Goal: Use online tool/utility: Utilize a website feature to perform a specific function

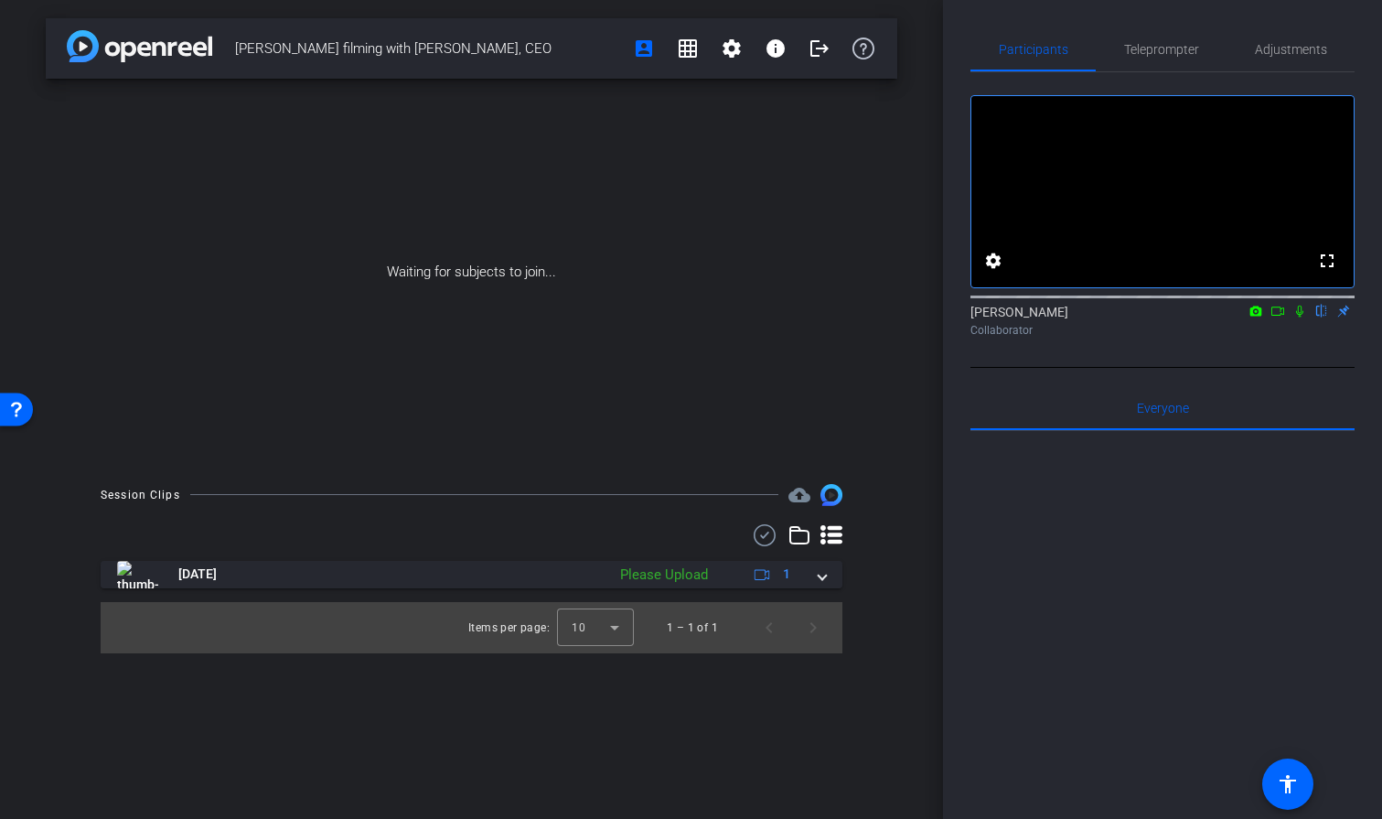
click at [1300, 317] on icon at bounding box center [1299, 311] width 15 height 13
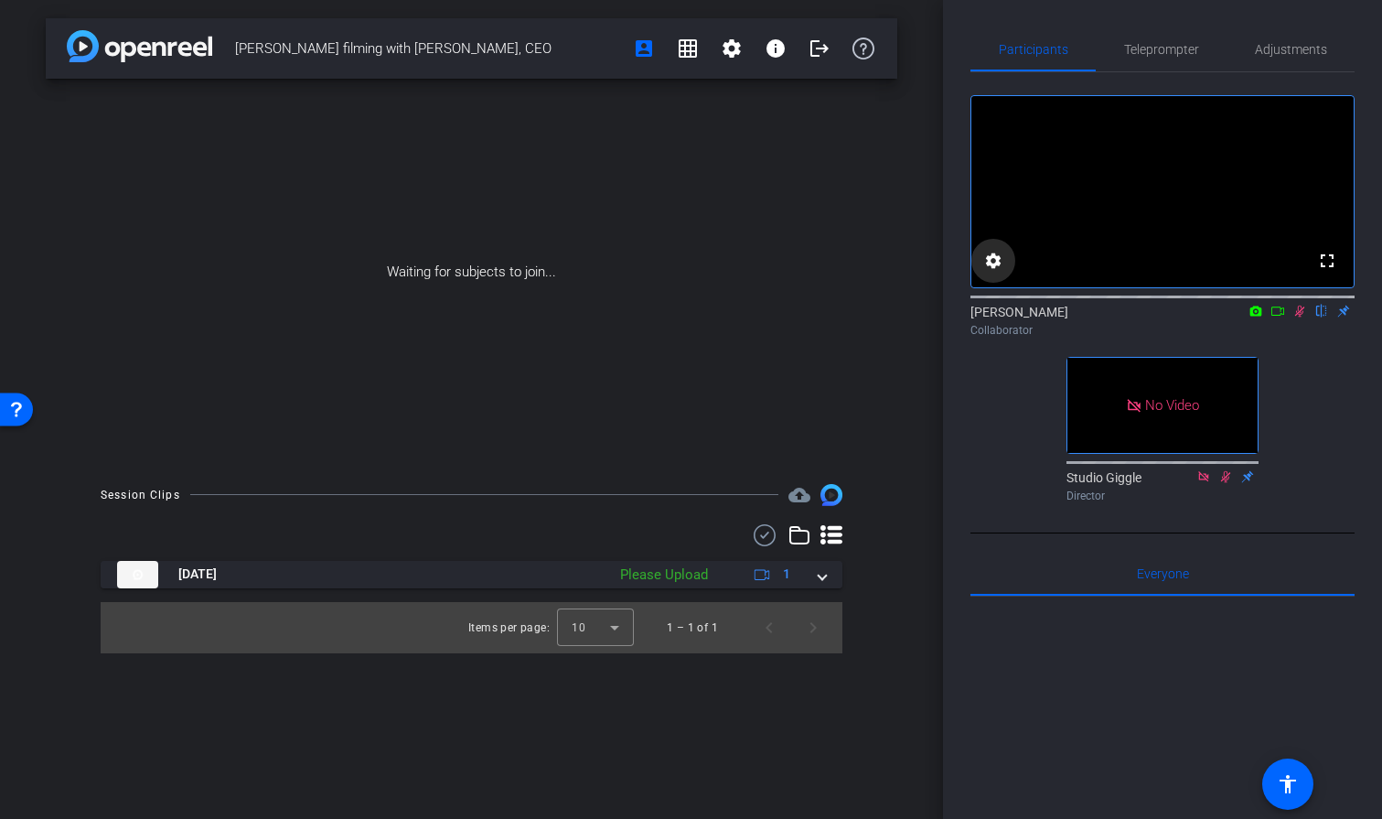
click at [991, 272] on mat-icon "settings" at bounding box center [993, 261] width 22 height 22
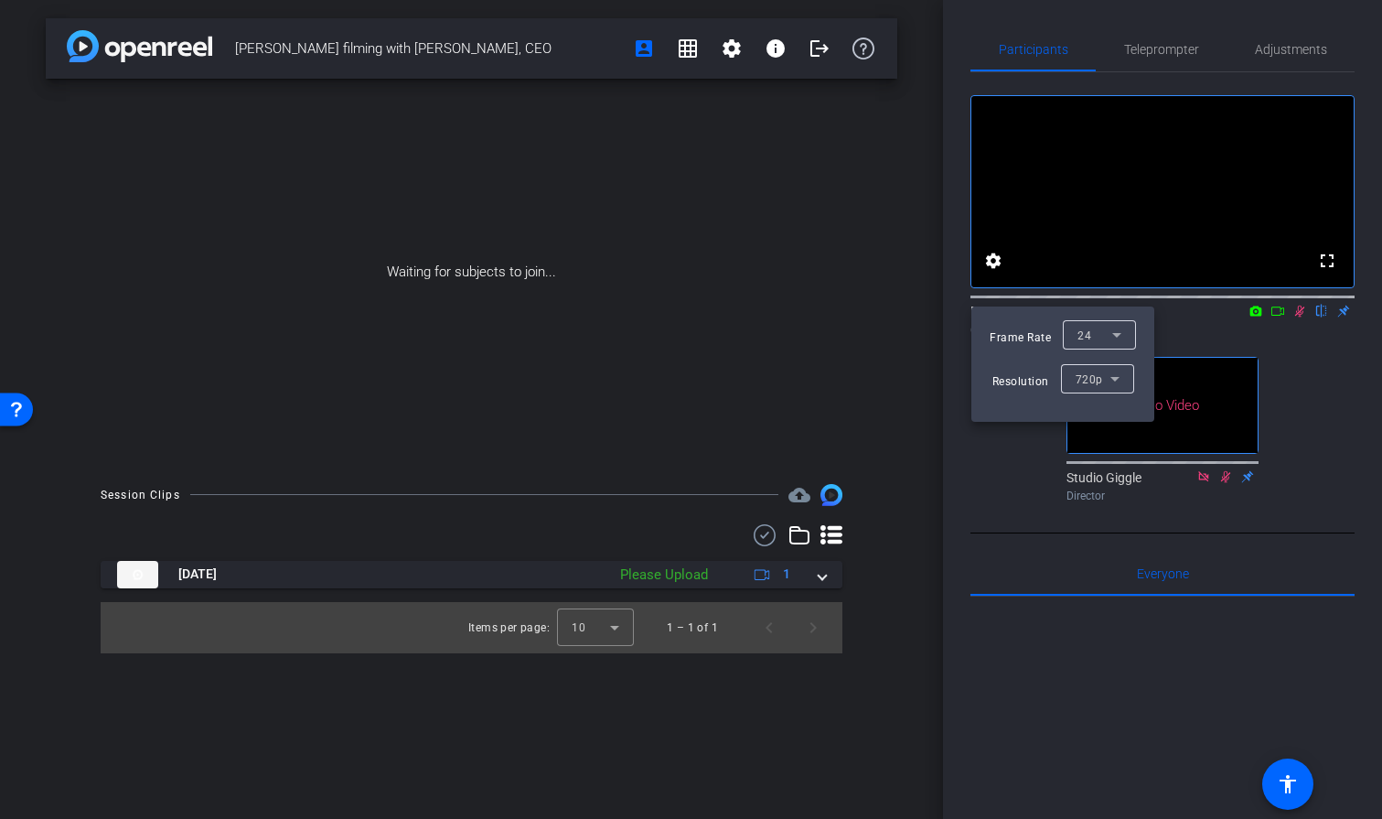
click at [1206, 353] on div at bounding box center [691, 409] width 1382 height 819
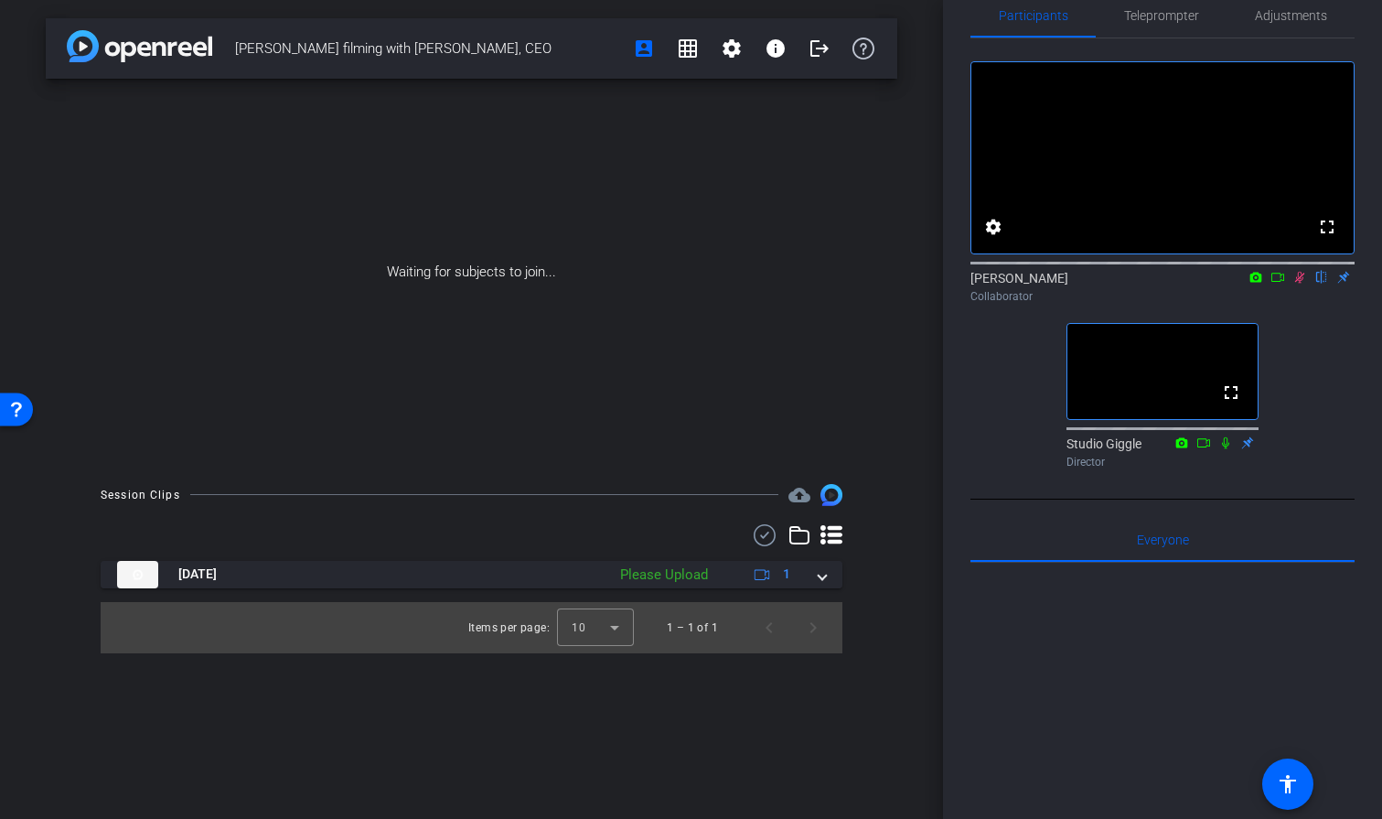
scroll to position [16, 0]
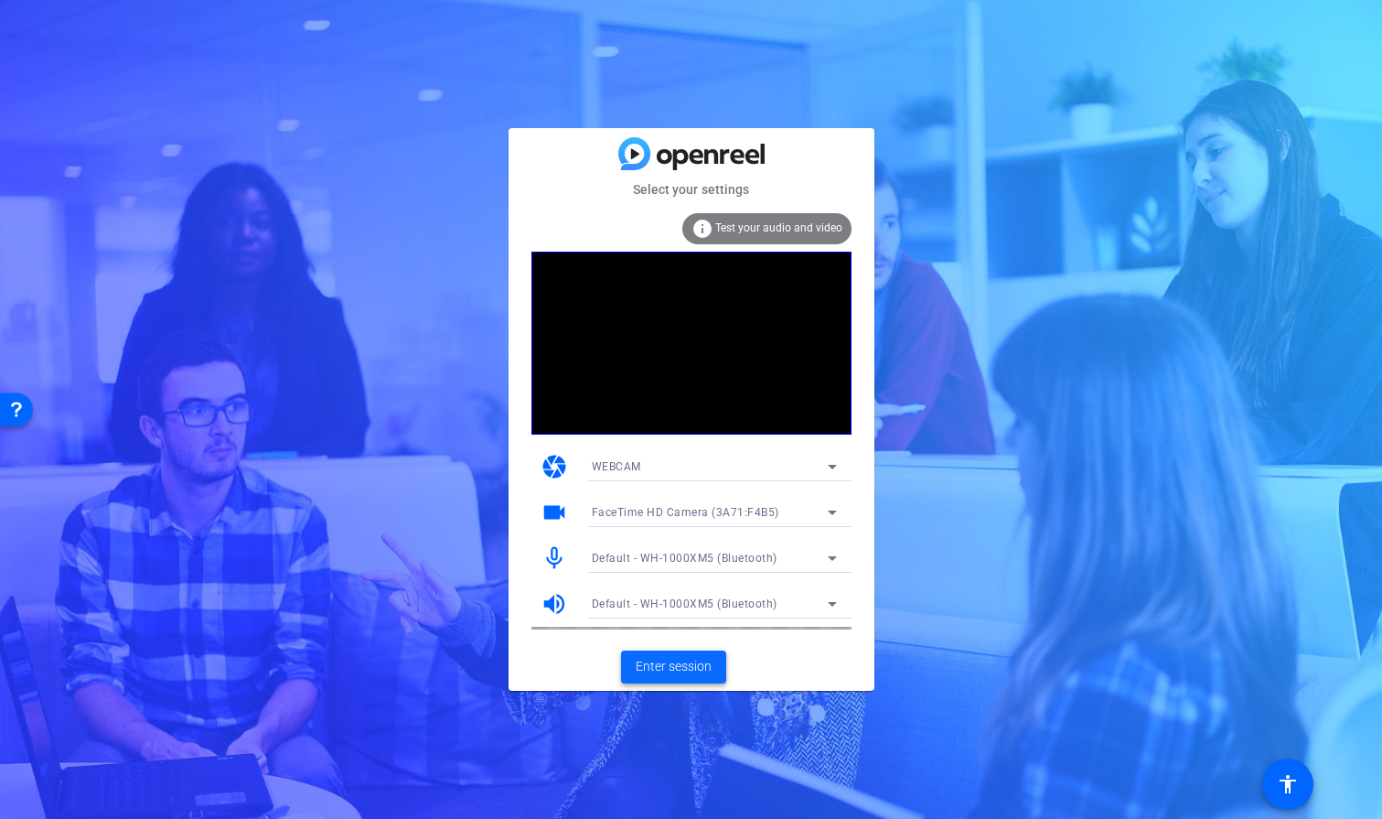
click at [690, 668] on span "Enter session" at bounding box center [674, 666] width 76 height 19
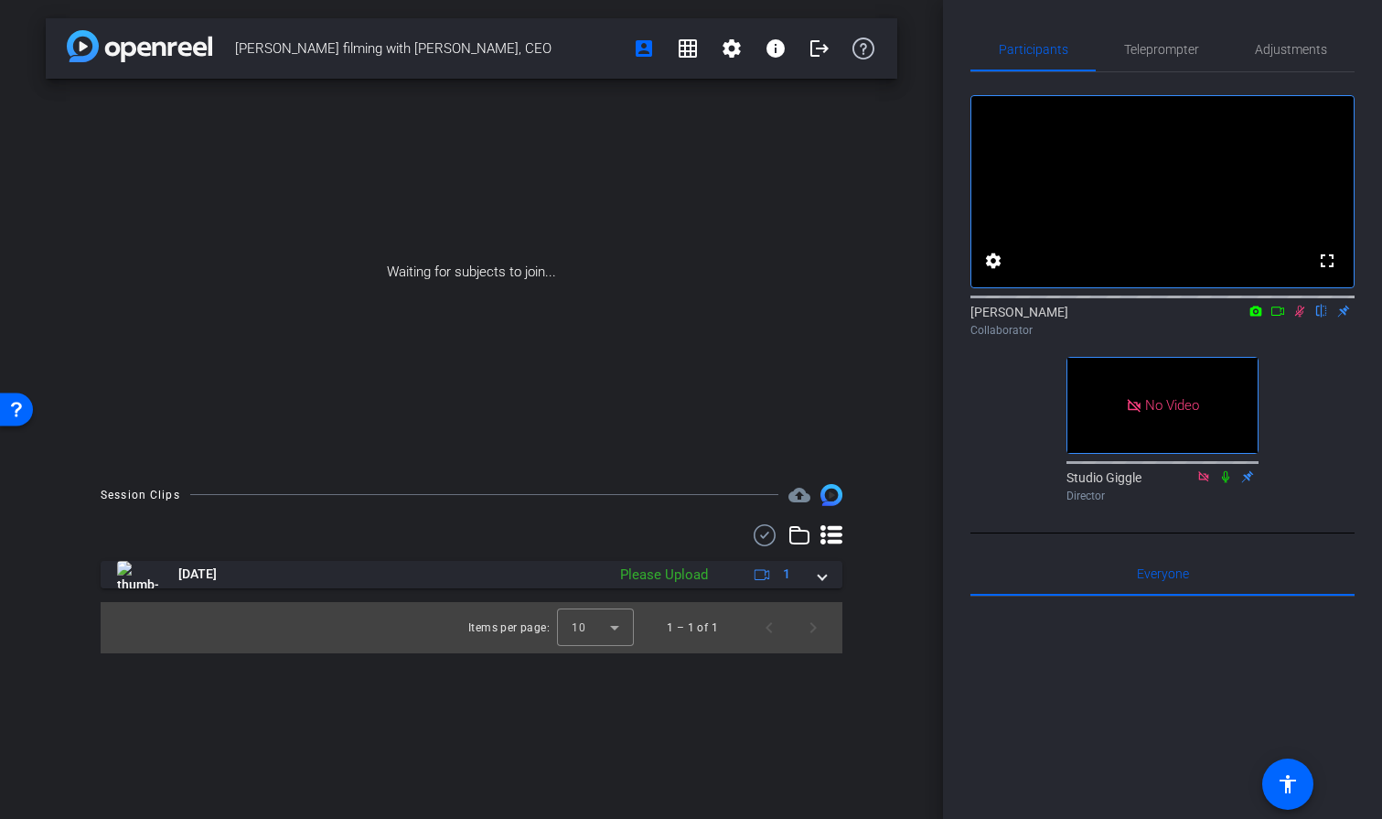
click at [1302, 317] on icon at bounding box center [1300, 311] width 10 height 12
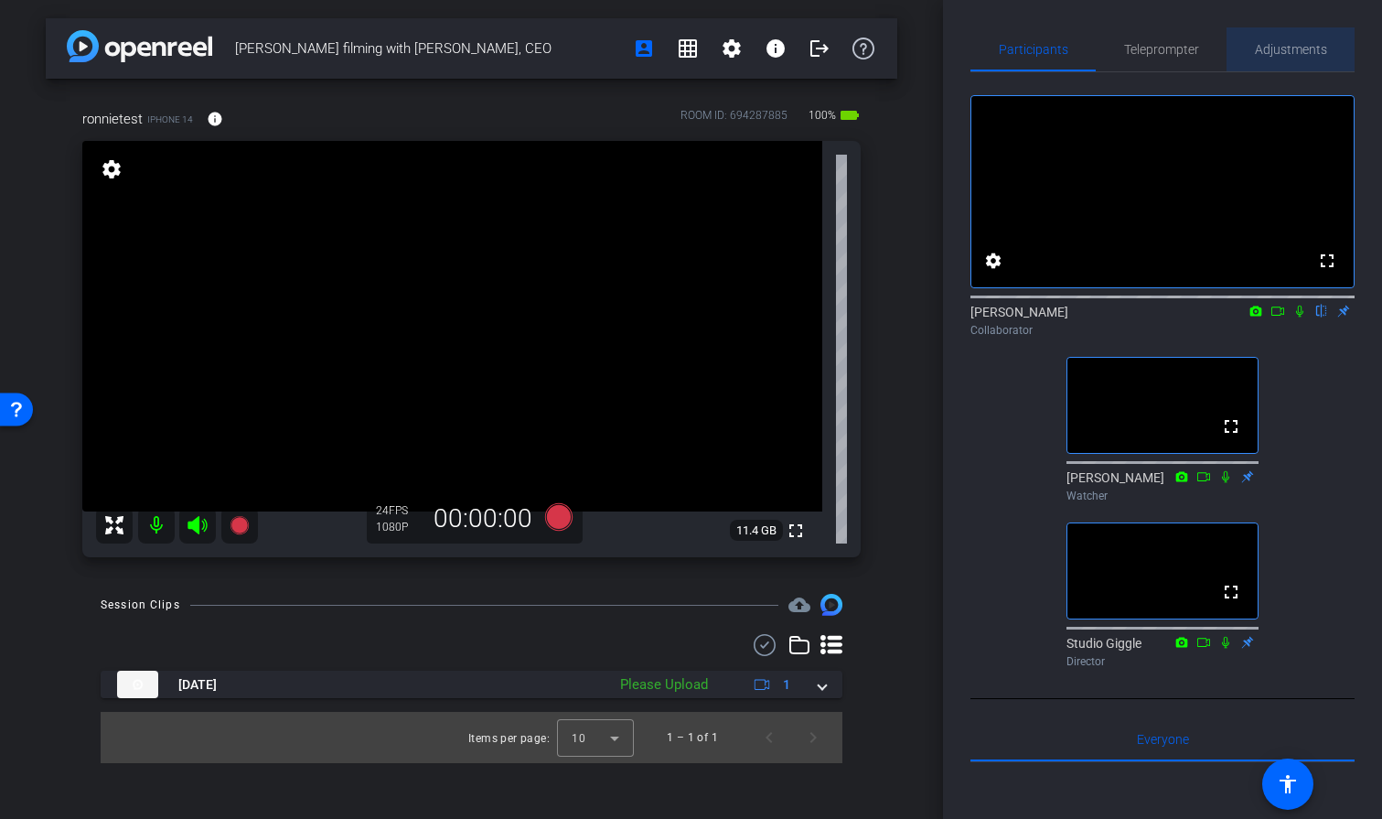
click at [1270, 47] on span "Adjustments" at bounding box center [1291, 49] width 72 height 13
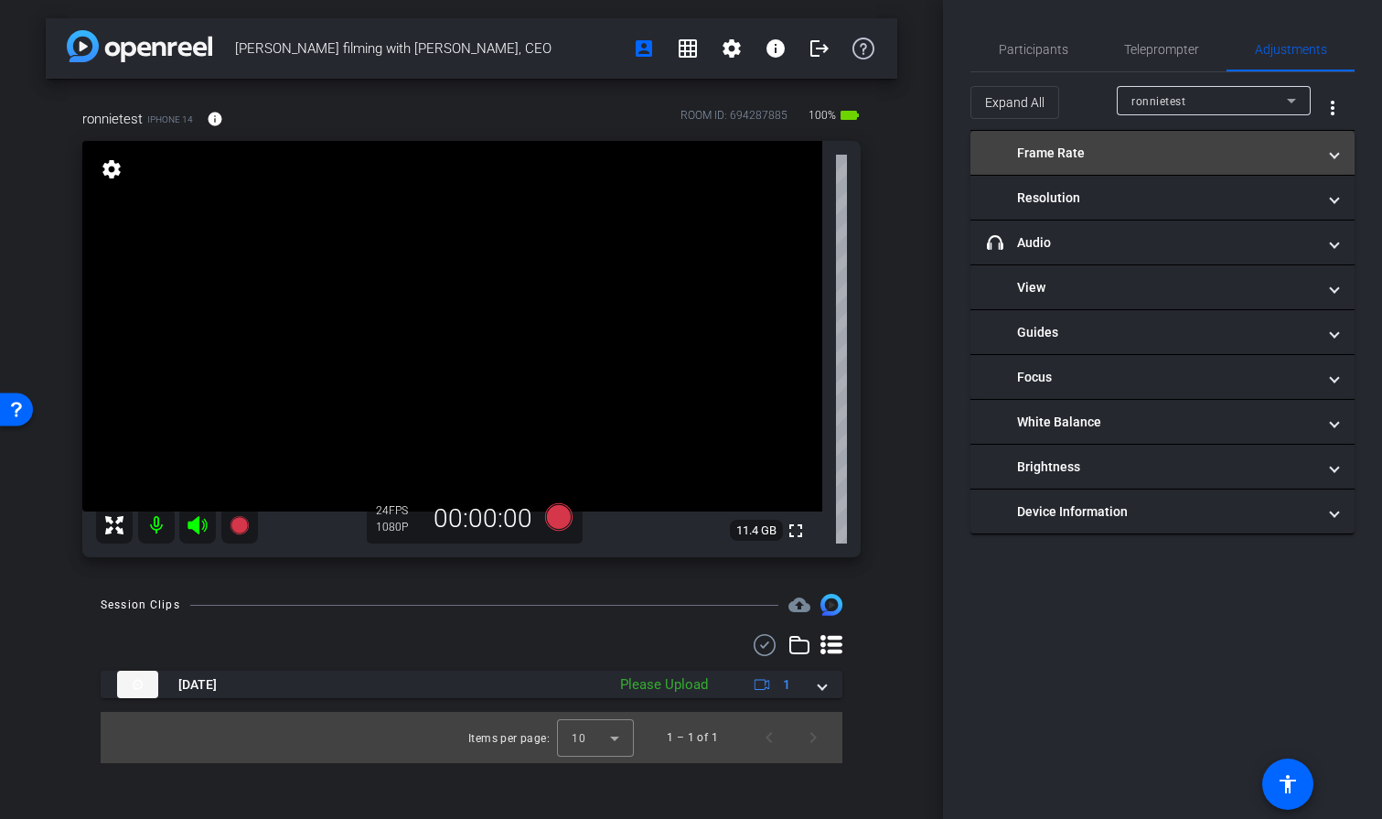
click at [1324, 157] on span "Frame Rate" at bounding box center [1159, 153] width 344 height 19
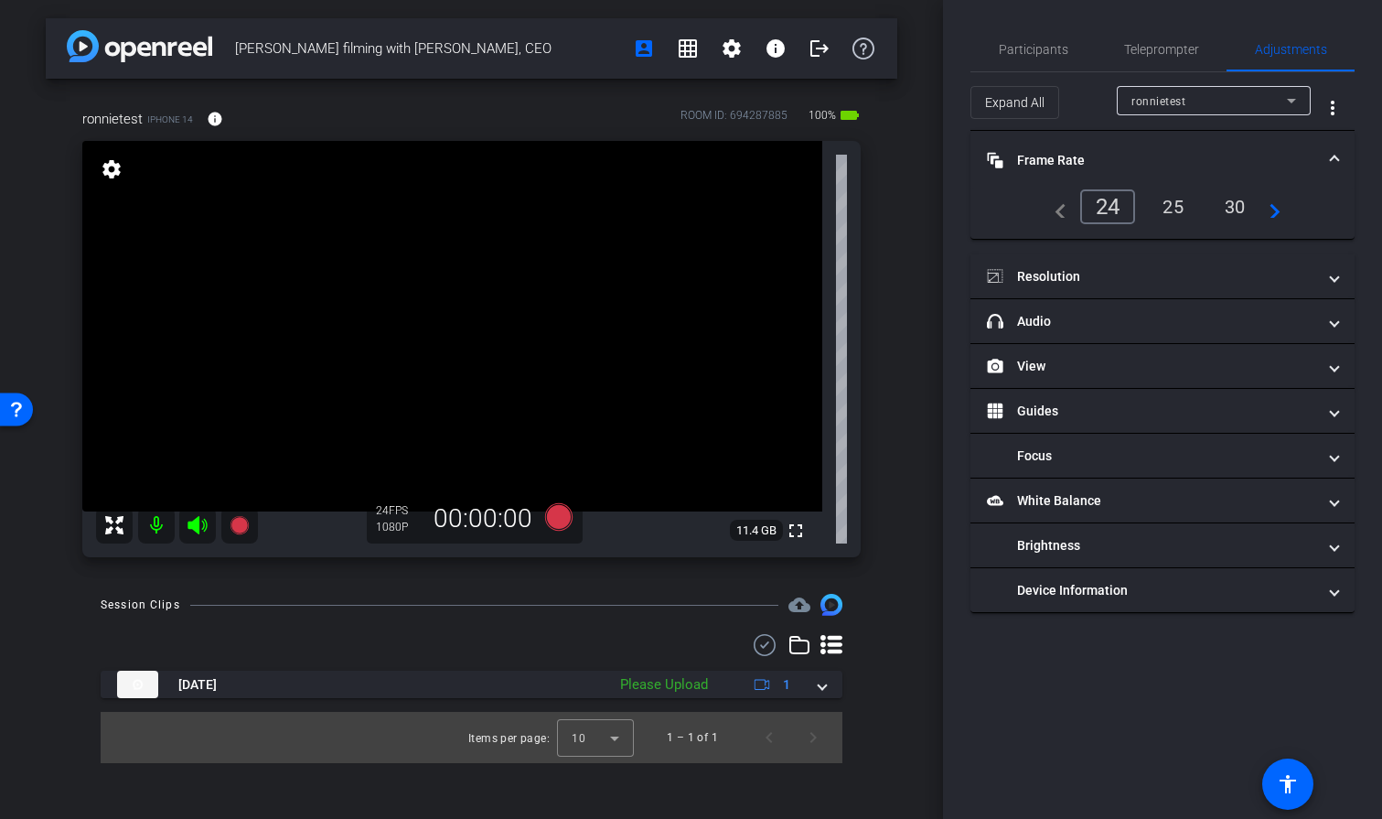
click at [1173, 209] on div "25" at bounding box center [1173, 206] width 48 height 31
click at [1277, 47] on span "Adjustments" at bounding box center [1291, 49] width 72 height 13
click at [1042, 49] on span "Participants" at bounding box center [1034, 49] width 70 height 13
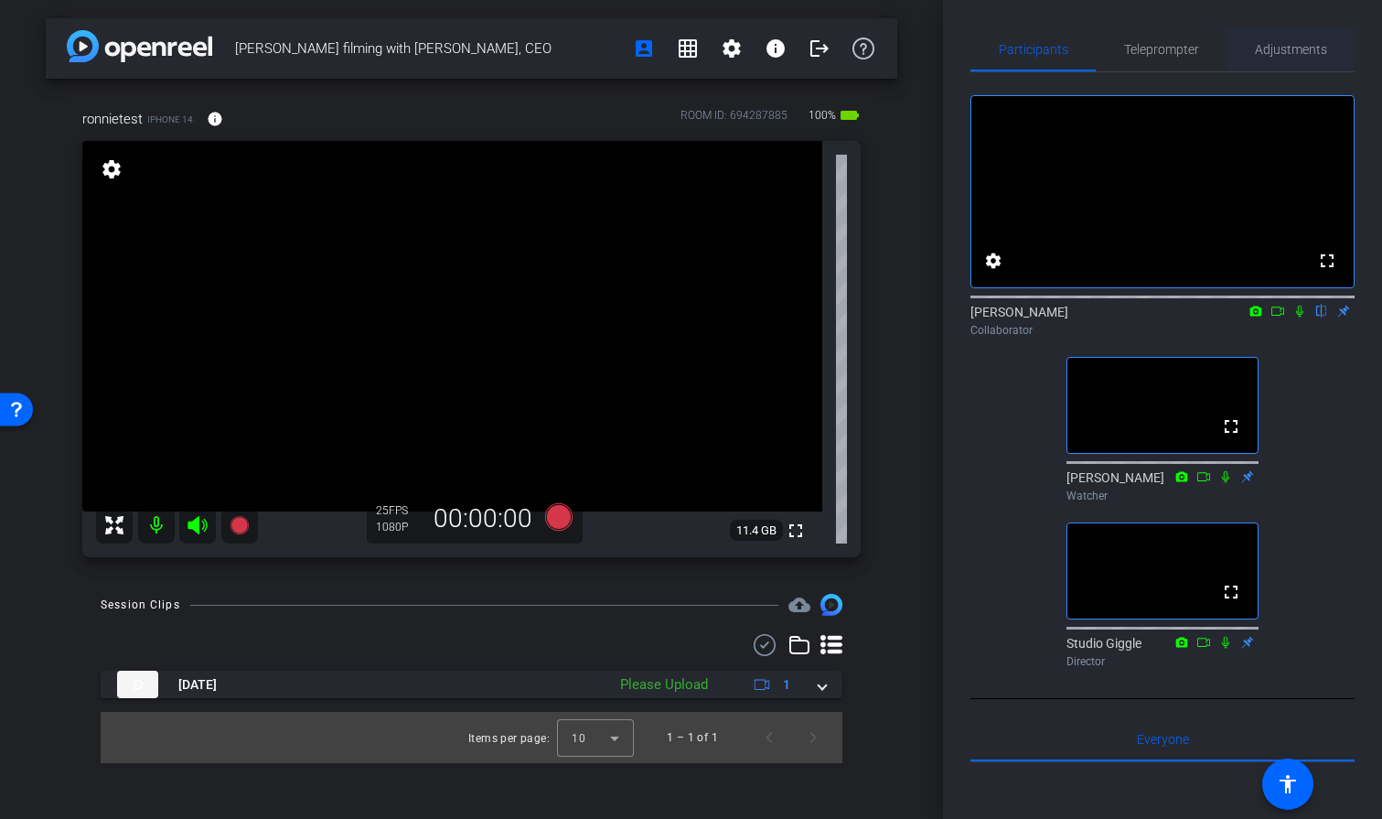
click at [1293, 56] on span "Adjustments" at bounding box center [1291, 49] width 72 height 13
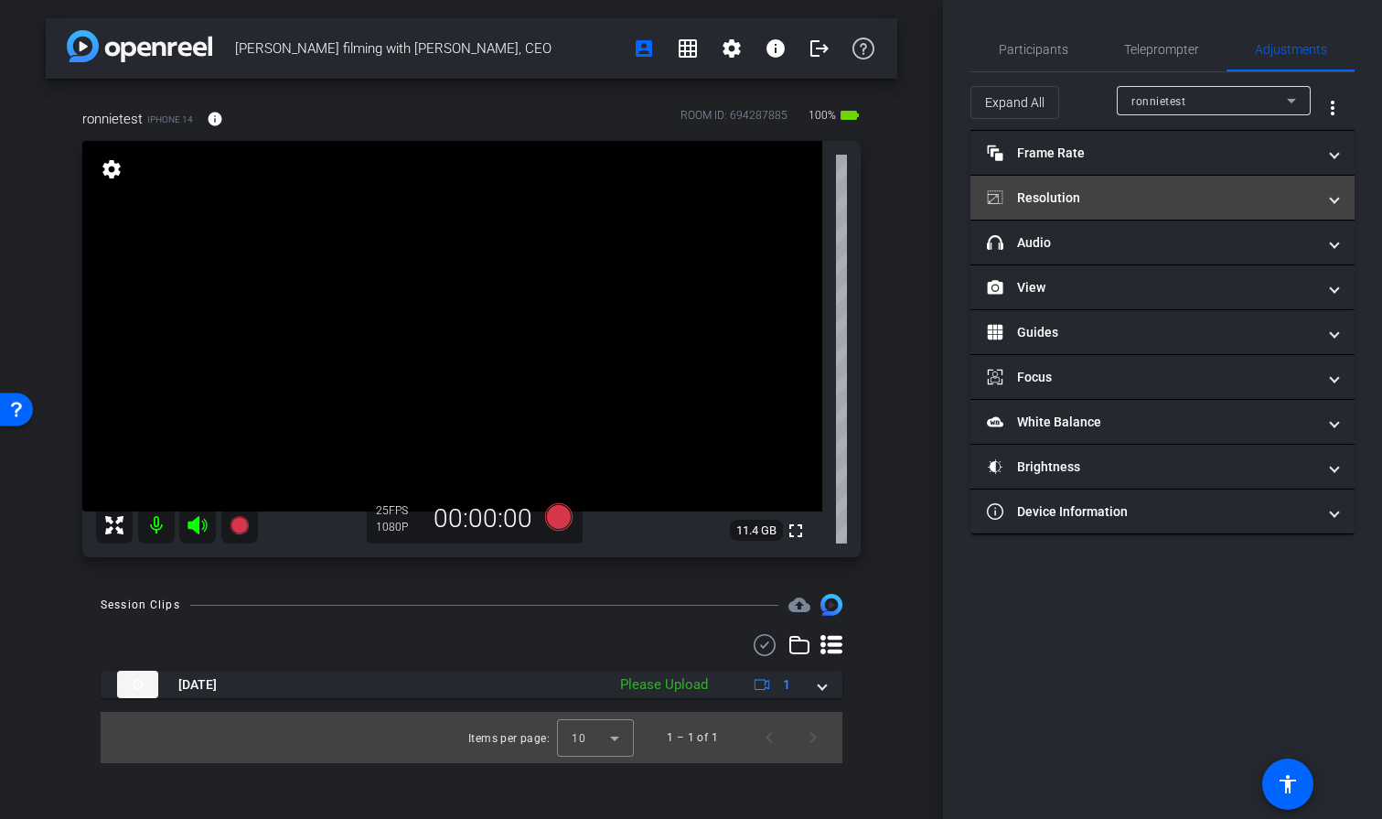
click at [1331, 188] on span at bounding box center [1334, 197] width 7 height 19
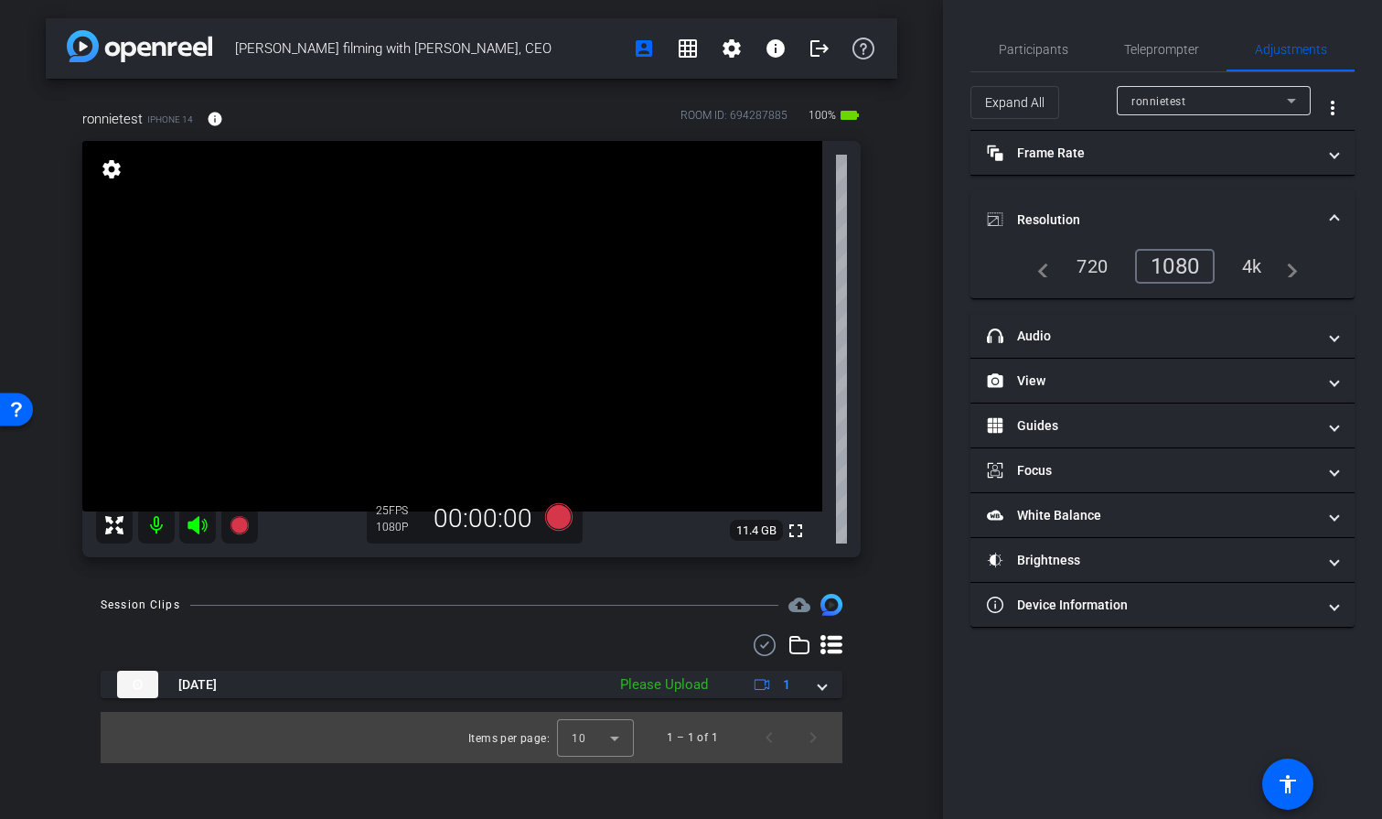
click at [1255, 257] on div "4k" at bounding box center [1252, 266] width 48 height 31
click at [1056, 51] on span "Participants" at bounding box center [1034, 49] width 70 height 13
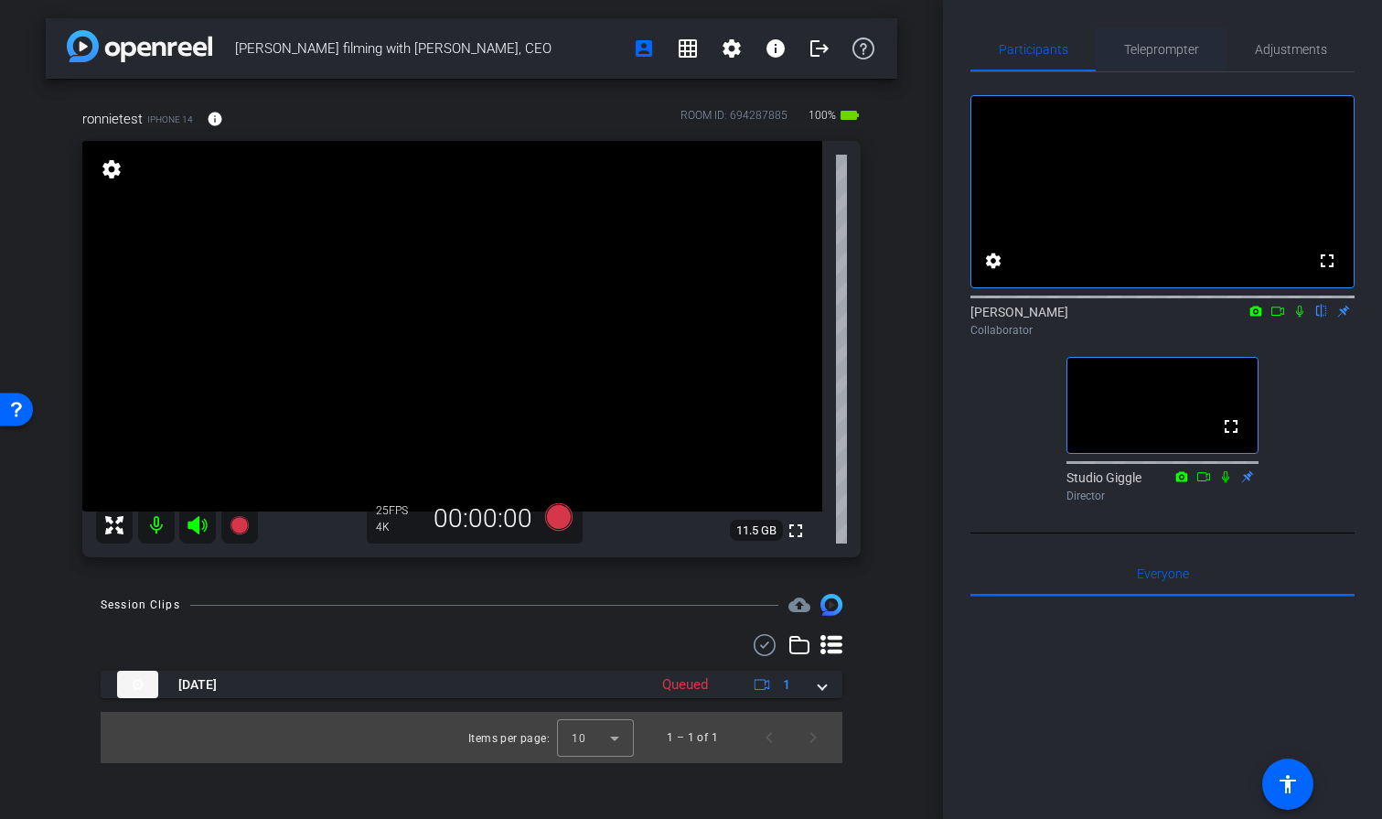
click at [1150, 48] on span "Teleprompter" at bounding box center [1161, 49] width 75 height 13
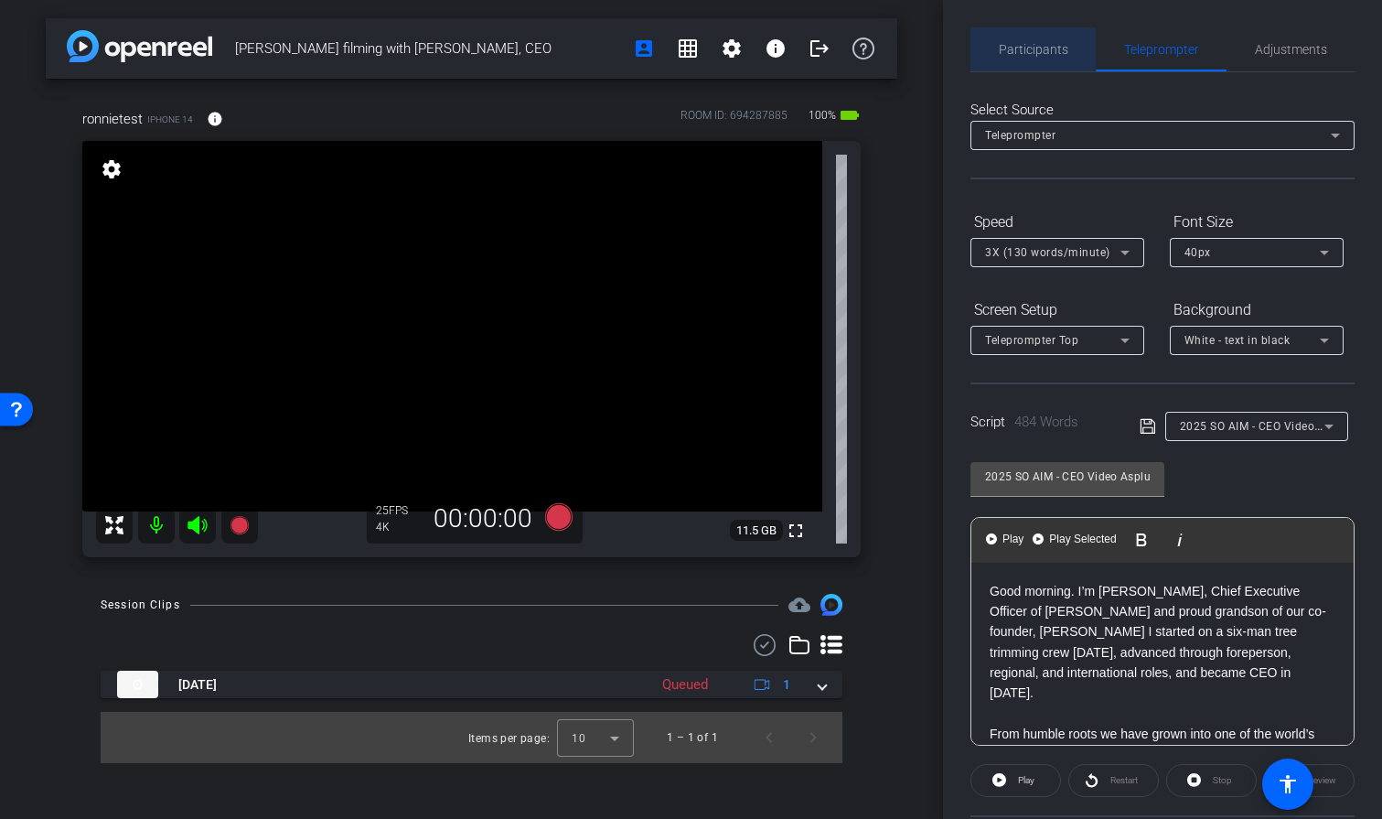
click at [1016, 38] on span "Participants" at bounding box center [1034, 49] width 70 height 44
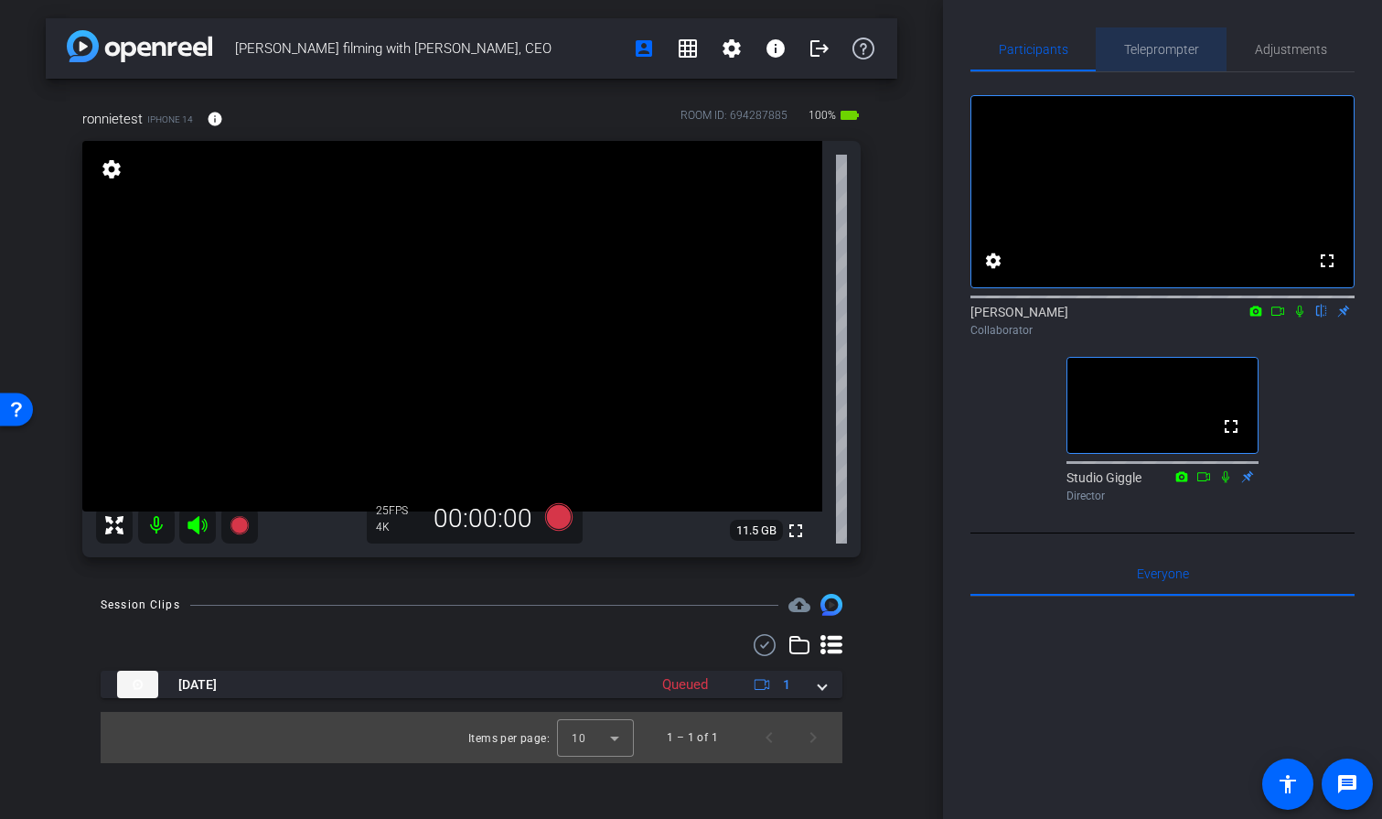
click at [1155, 53] on span "Teleprompter" at bounding box center [1161, 49] width 75 height 13
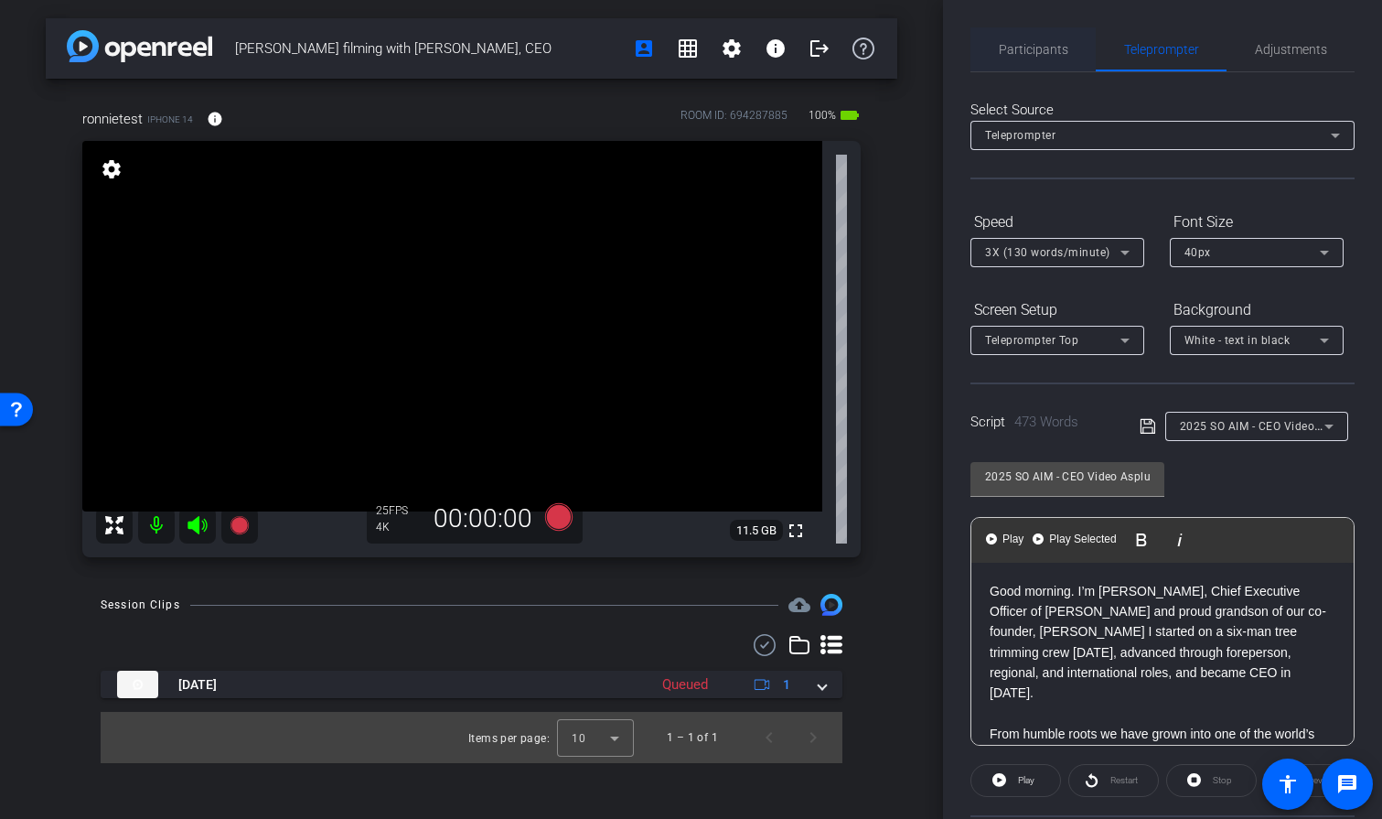
click at [1041, 45] on span "Participants" at bounding box center [1034, 49] width 70 height 13
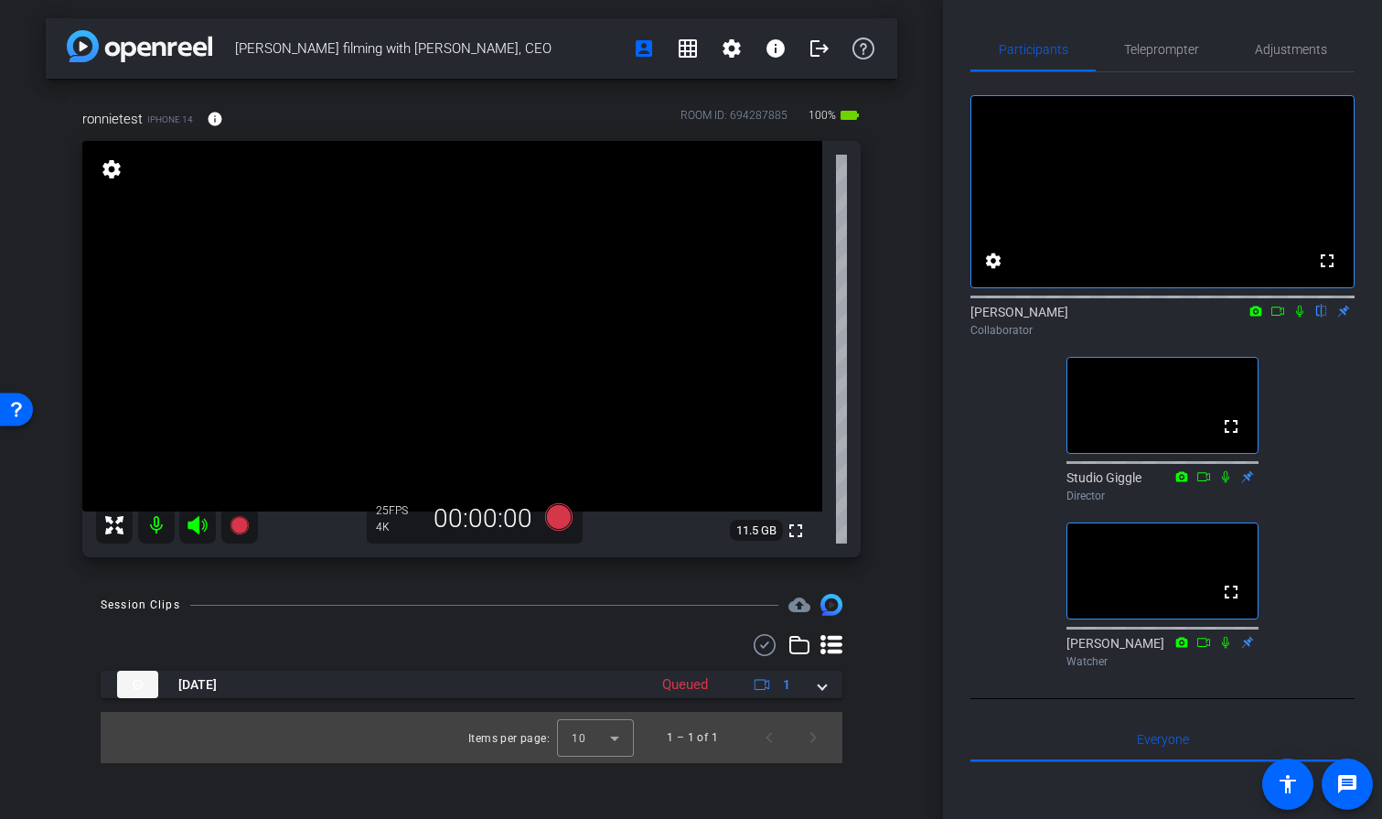
click at [1298, 317] on icon at bounding box center [1299, 311] width 7 height 12
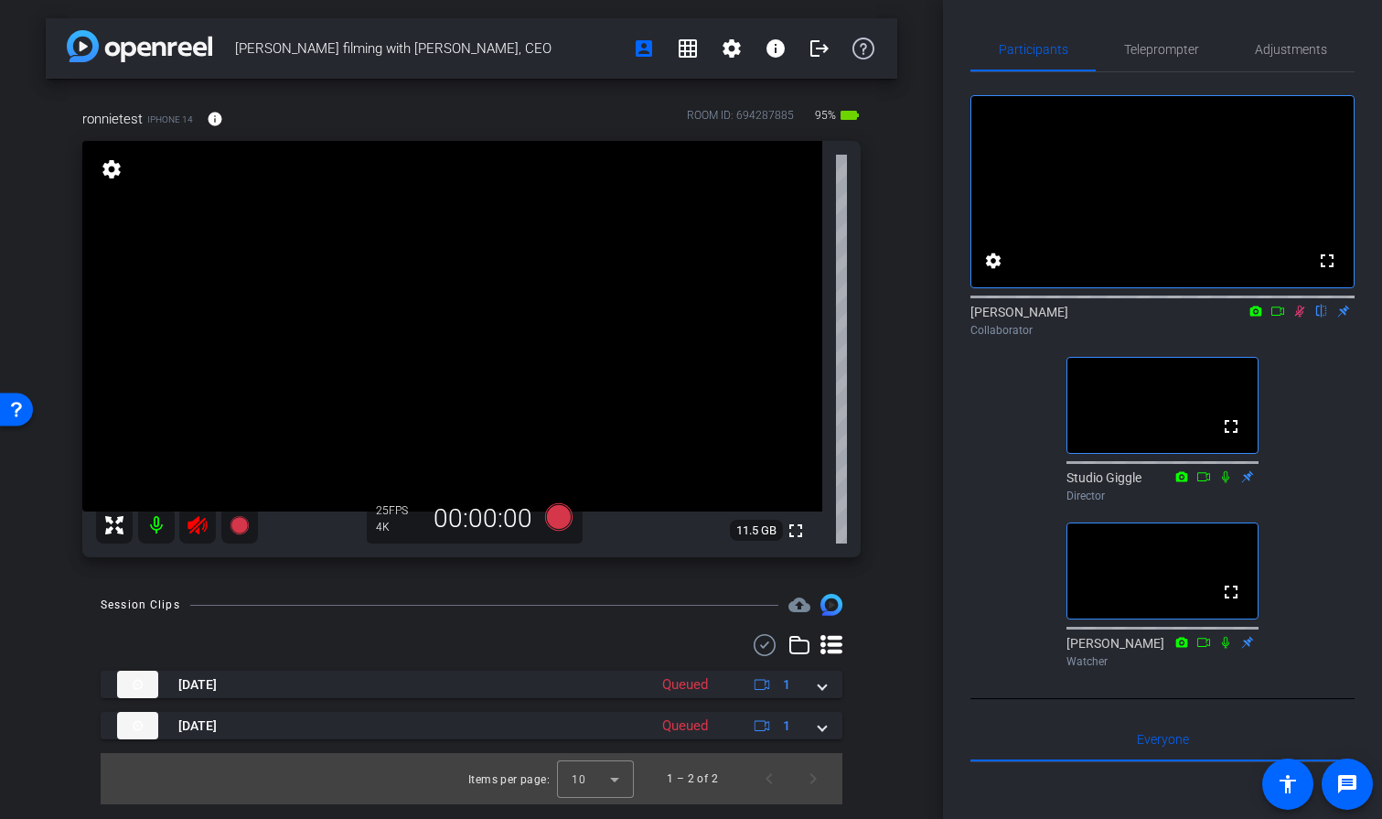
click at [1296, 317] on icon at bounding box center [1299, 311] width 15 height 13
click at [1157, 51] on span "Teleprompter" at bounding box center [1161, 49] width 75 height 13
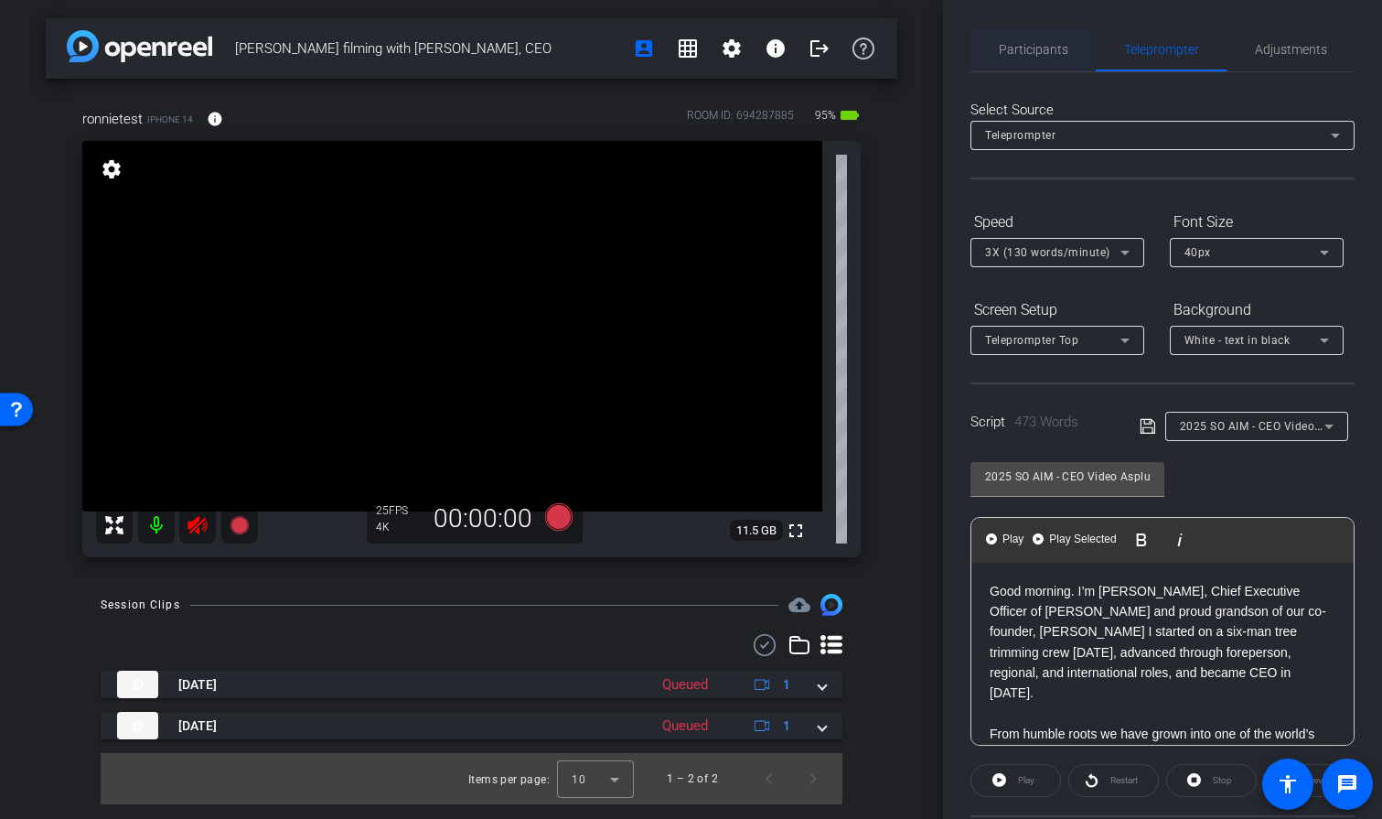
click at [1007, 48] on span "Participants" at bounding box center [1034, 49] width 70 height 13
click at [1037, 45] on span "Participants" at bounding box center [1034, 49] width 70 height 13
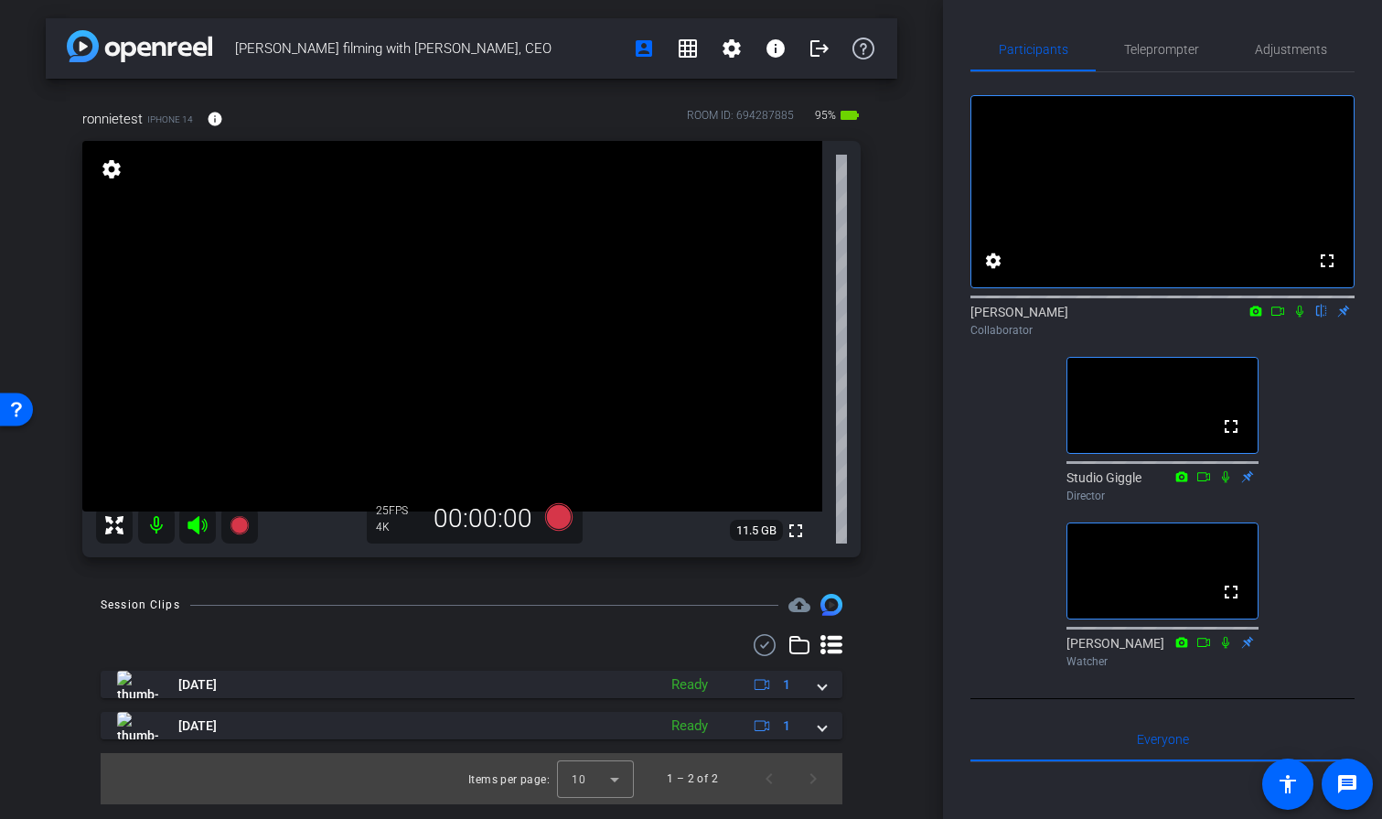
click at [1297, 317] on icon at bounding box center [1299, 311] width 7 height 12
click at [1281, 317] on icon at bounding box center [1277, 311] width 15 height 13
click at [1322, 317] on icon at bounding box center [1322, 311] width 10 height 12
click at [1298, 317] on icon at bounding box center [1299, 311] width 15 height 13
click at [1295, 319] on mat-icon at bounding box center [1300, 311] width 22 height 16
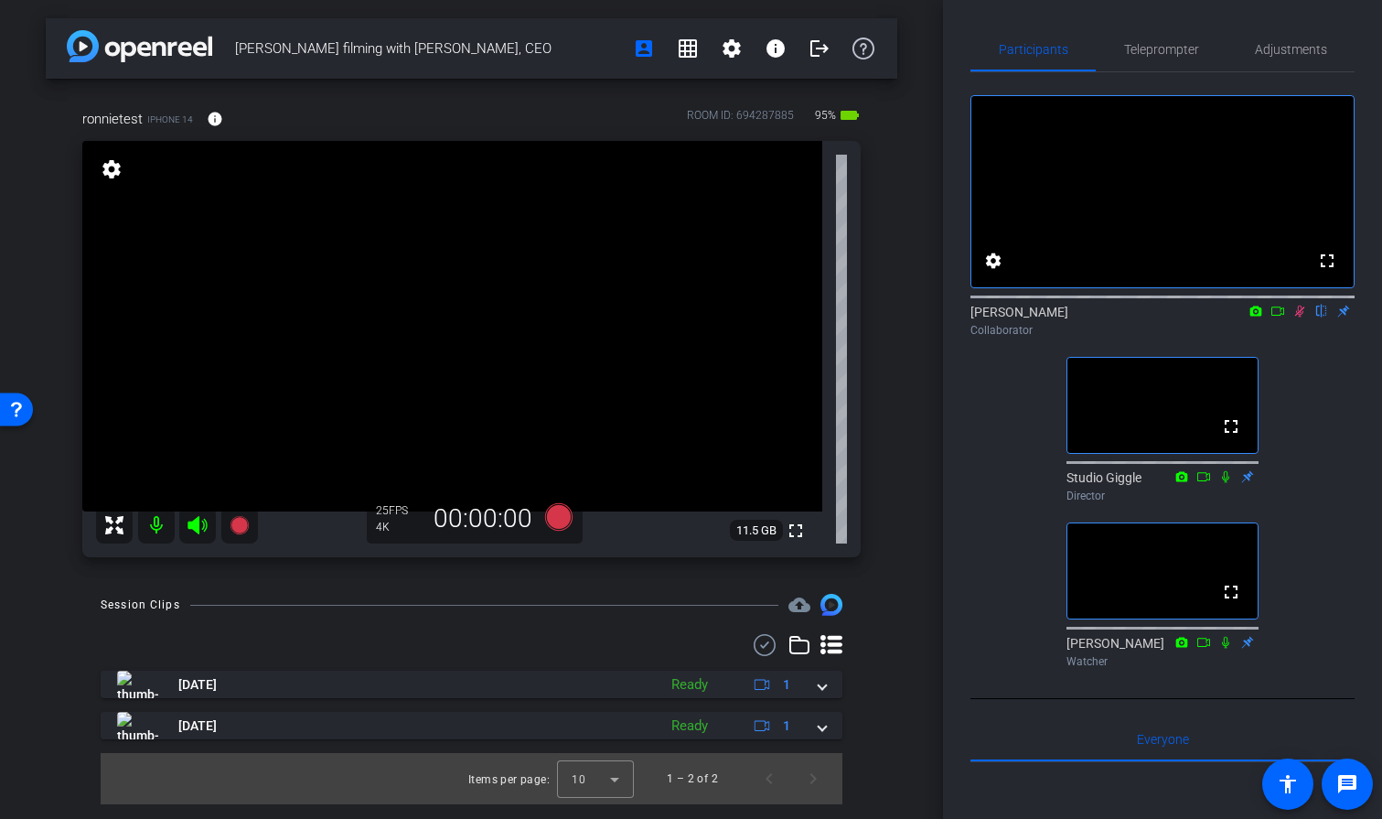
click at [1277, 317] on icon at bounding box center [1277, 311] width 15 height 13
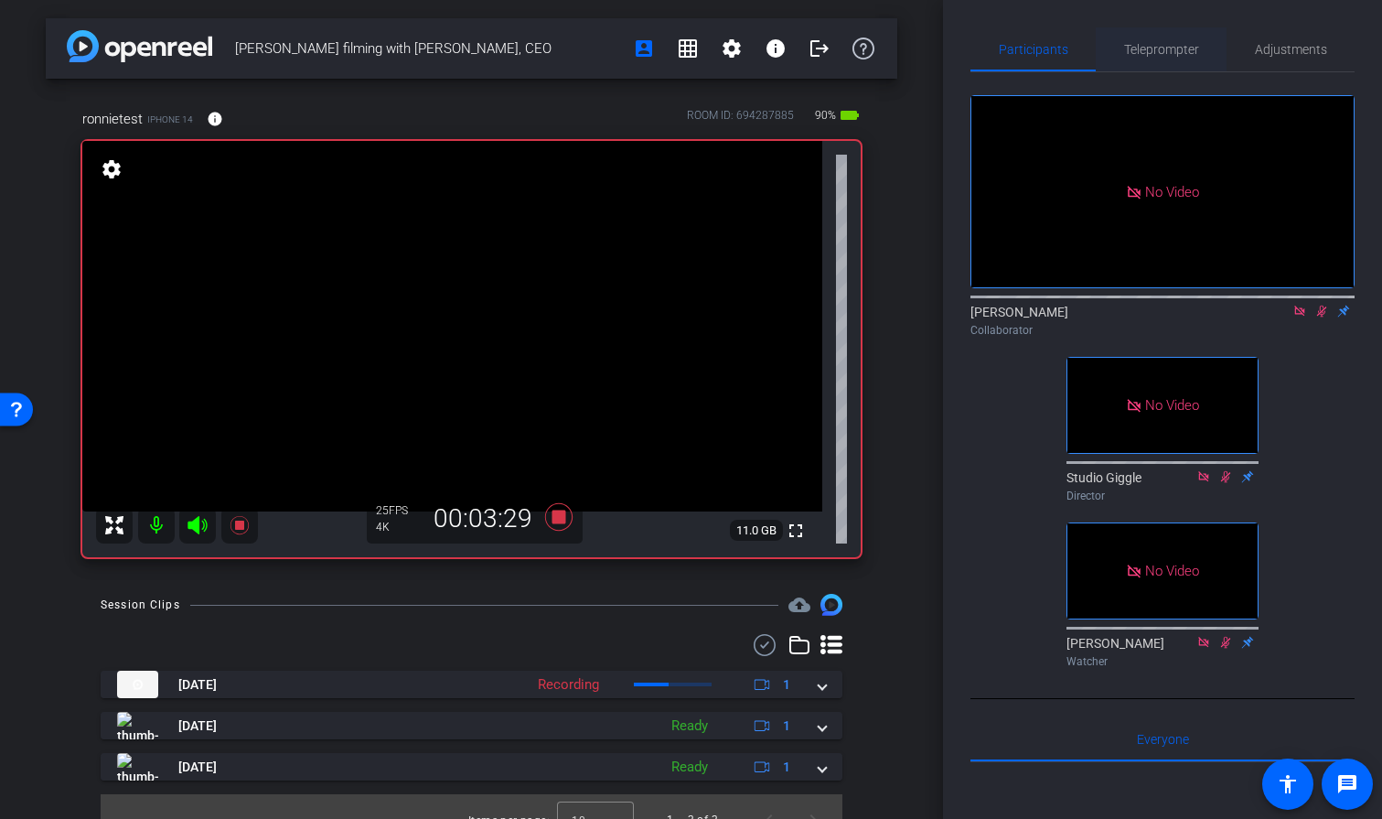
click at [1180, 46] on span "Teleprompter" at bounding box center [1161, 49] width 75 height 13
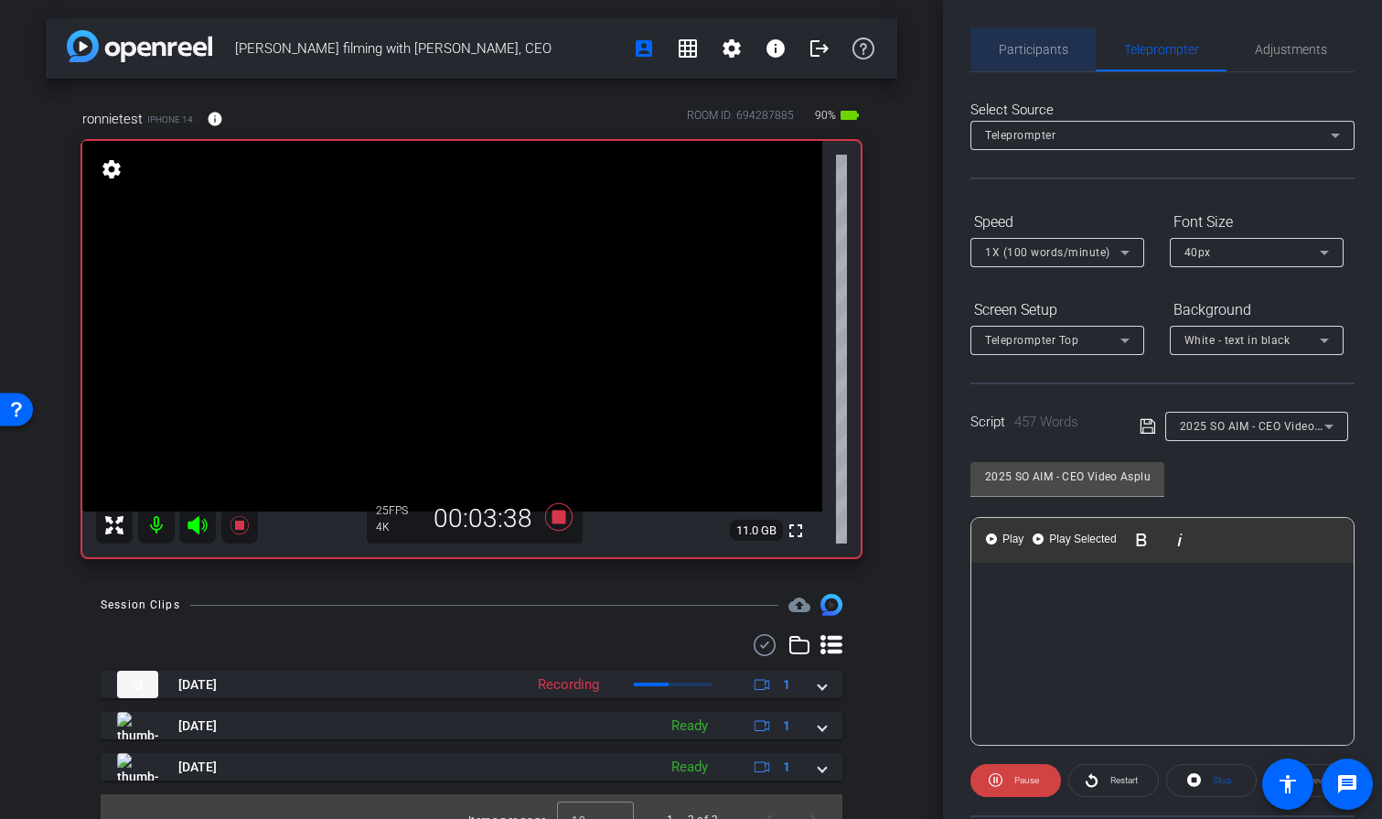
click at [1049, 51] on span "Participants" at bounding box center [1034, 49] width 70 height 13
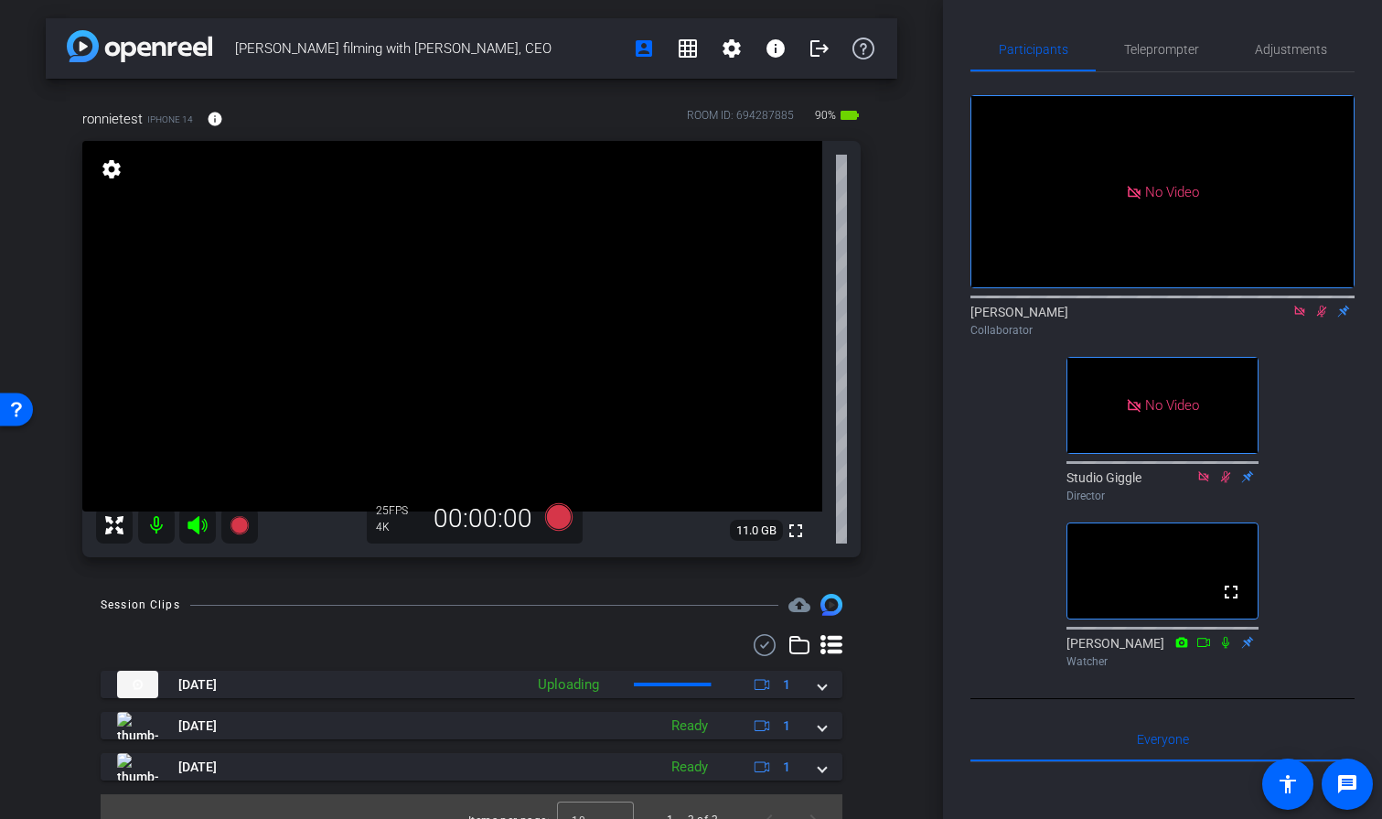
click at [1319, 305] on icon at bounding box center [1322, 311] width 10 height 12
click at [1299, 305] on icon at bounding box center [1299, 311] width 15 height 13
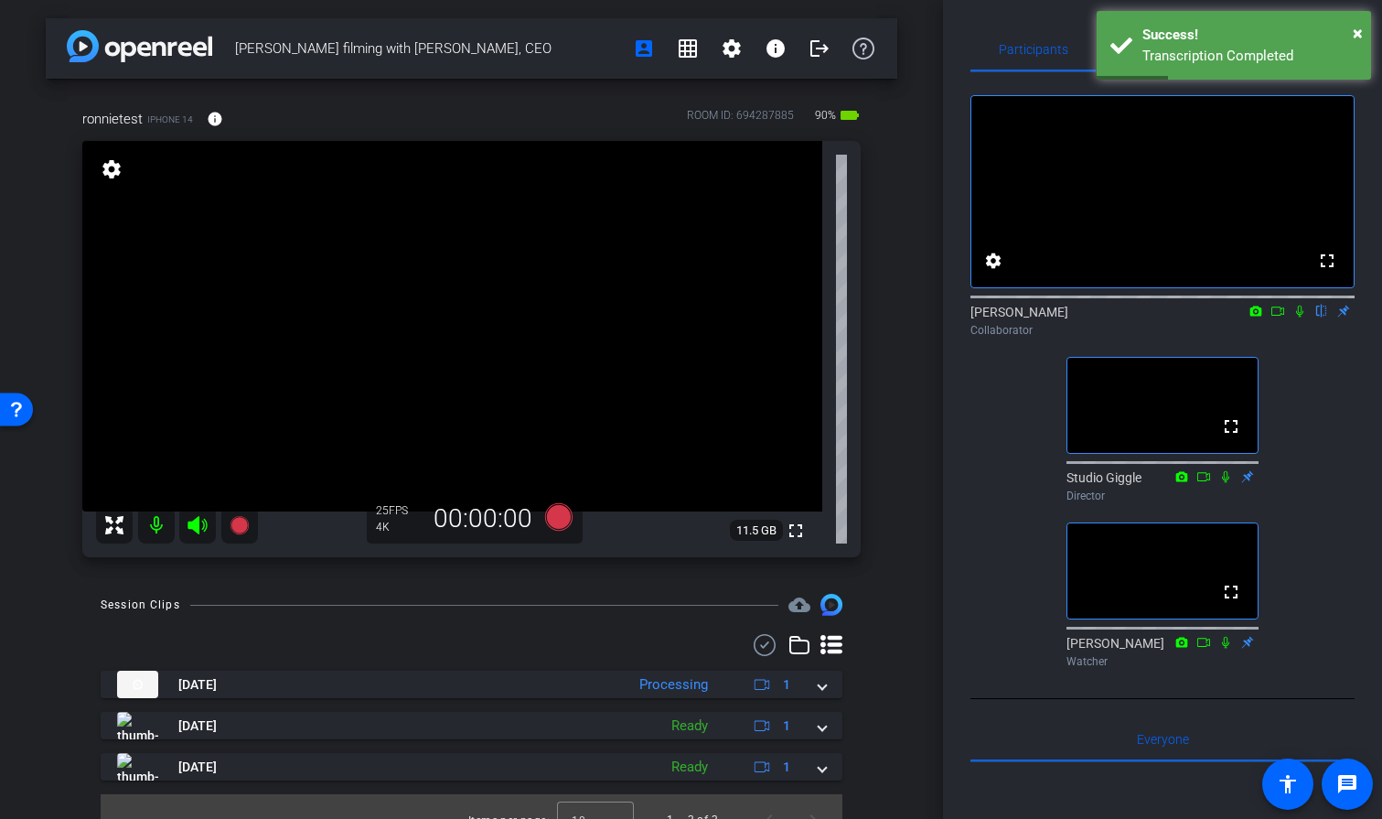
click at [1301, 317] on icon at bounding box center [1299, 311] width 7 height 12
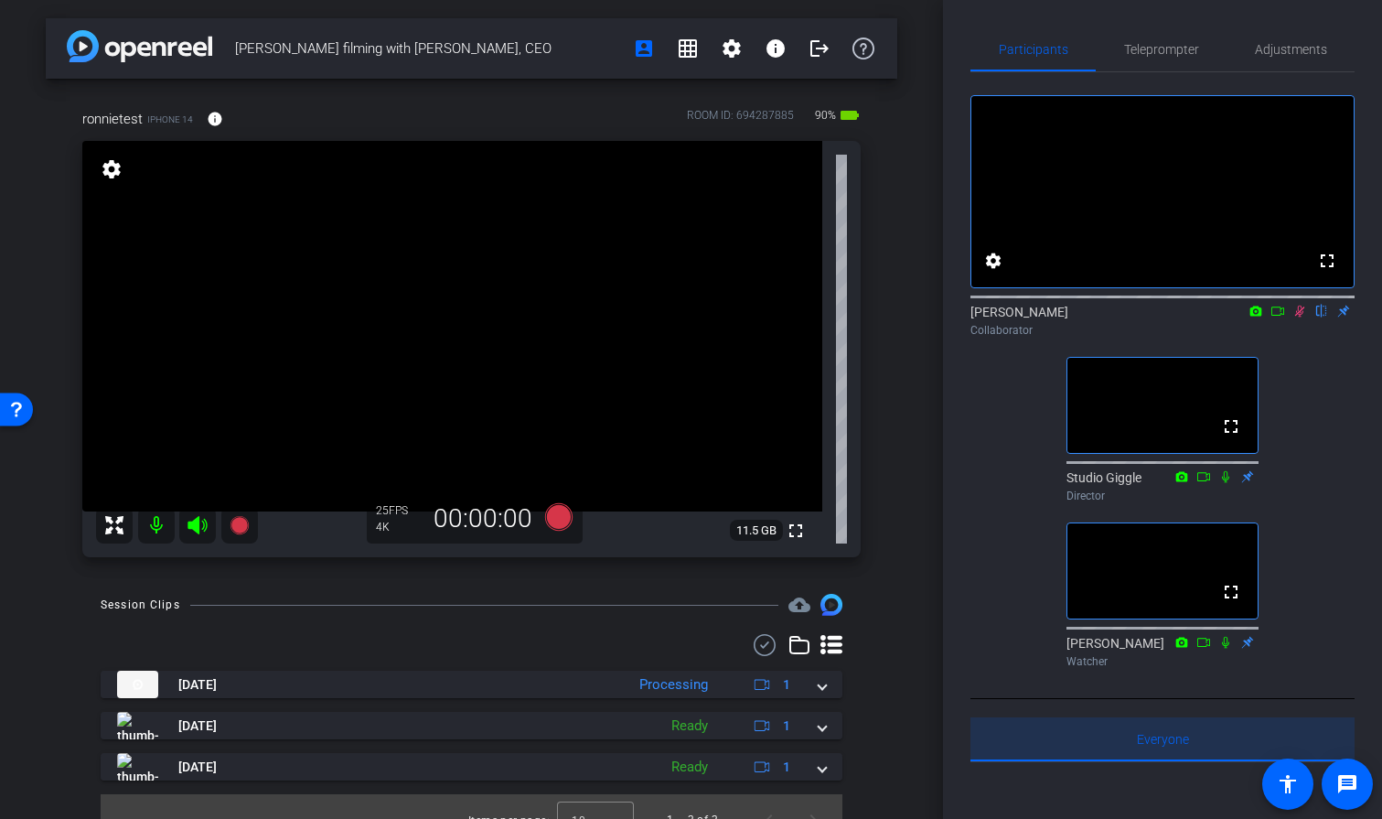
click at [1166, 745] on span "Everyone 0" at bounding box center [1163, 739] width 52 height 13
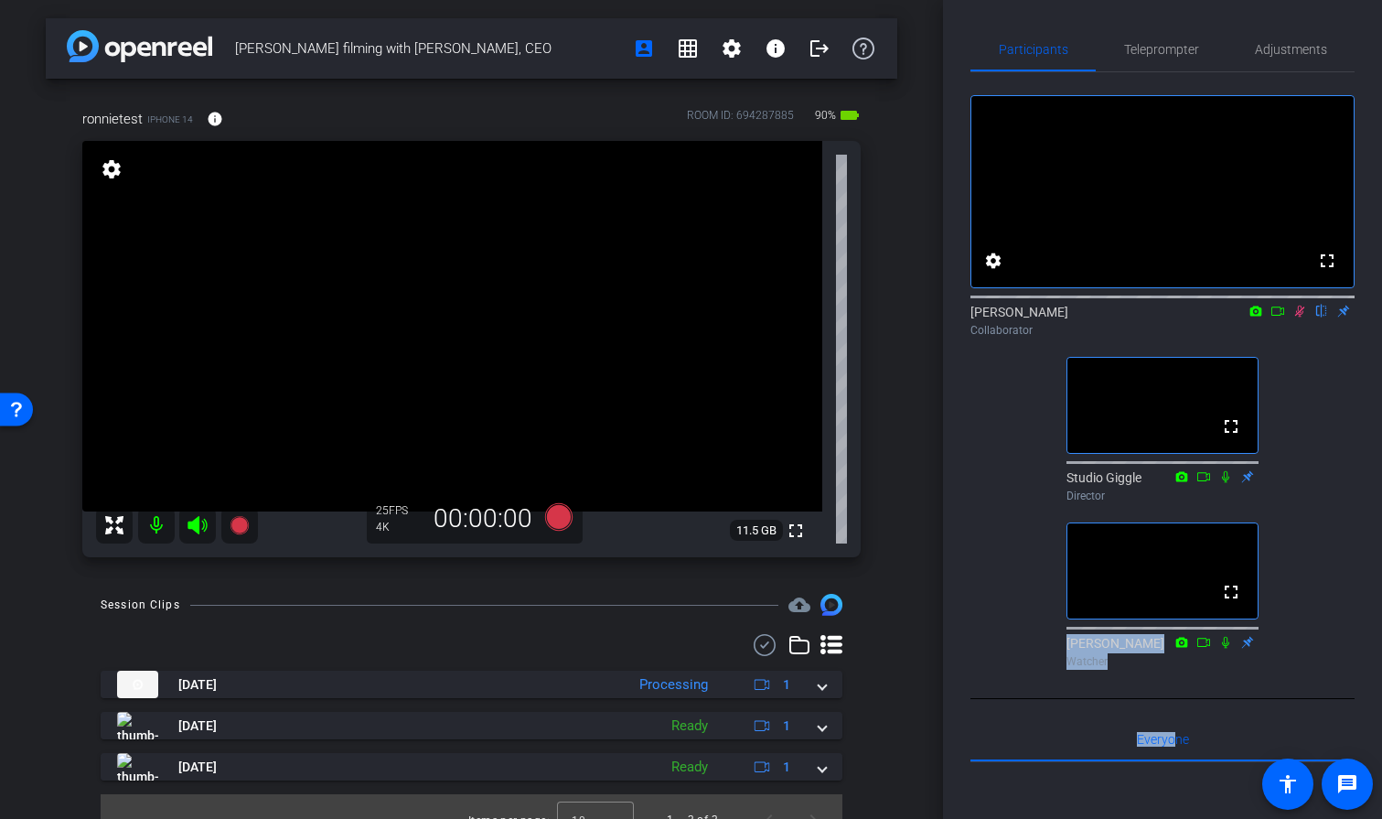
drag, startPoint x: 1165, startPoint y: 783, endPoint x: 1169, endPoint y: 659, distance: 124.4
click at [1169, 658] on div "fullscreen settings [PERSON_NAME] flip Collaborator fullscreen Studio Giggle Di…" at bounding box center [1162, 697] width 384 height 1250
click at [1187, 745] on span "Everyone 0" at bounding box center [1163, 739] width 52 height 13
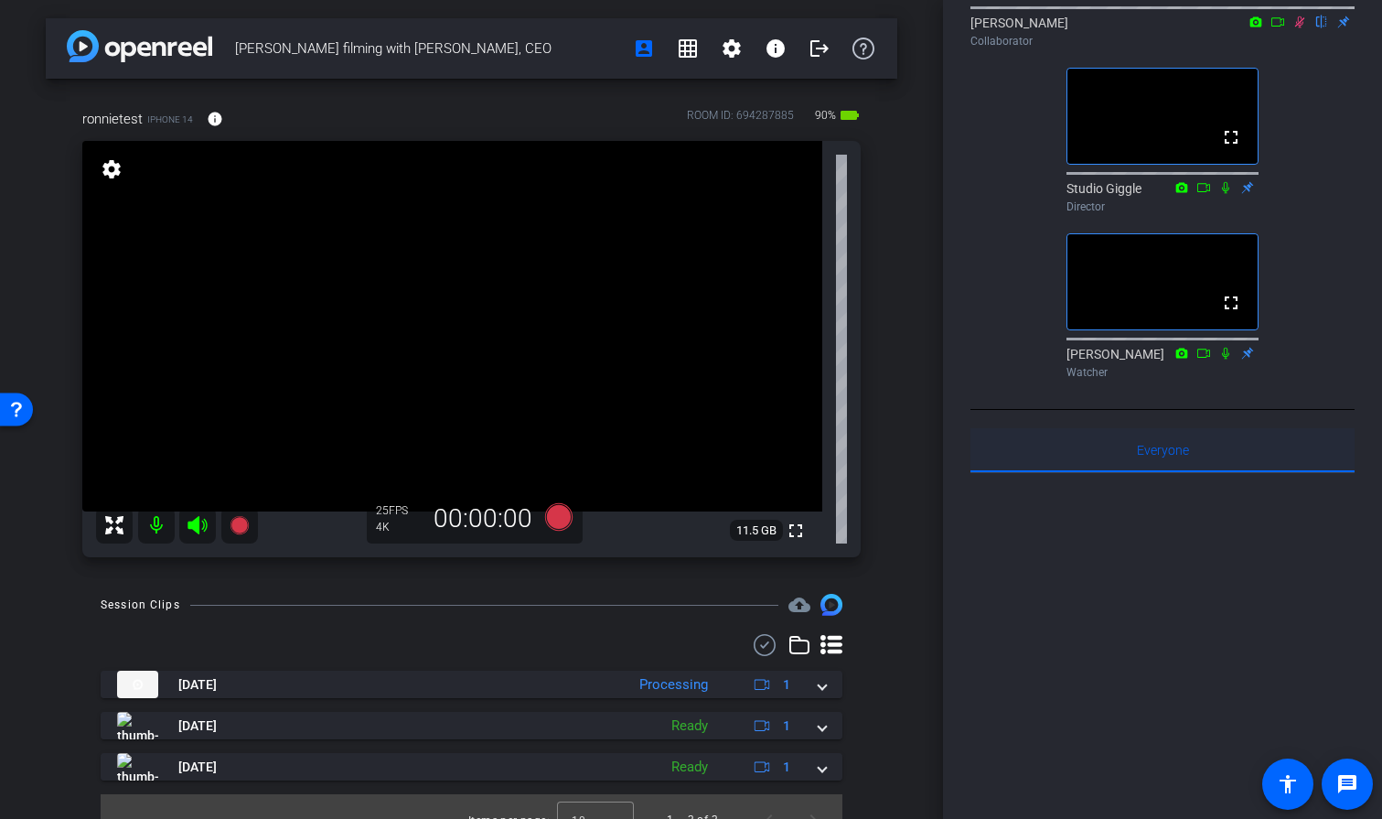
scroll to position [239, 0]
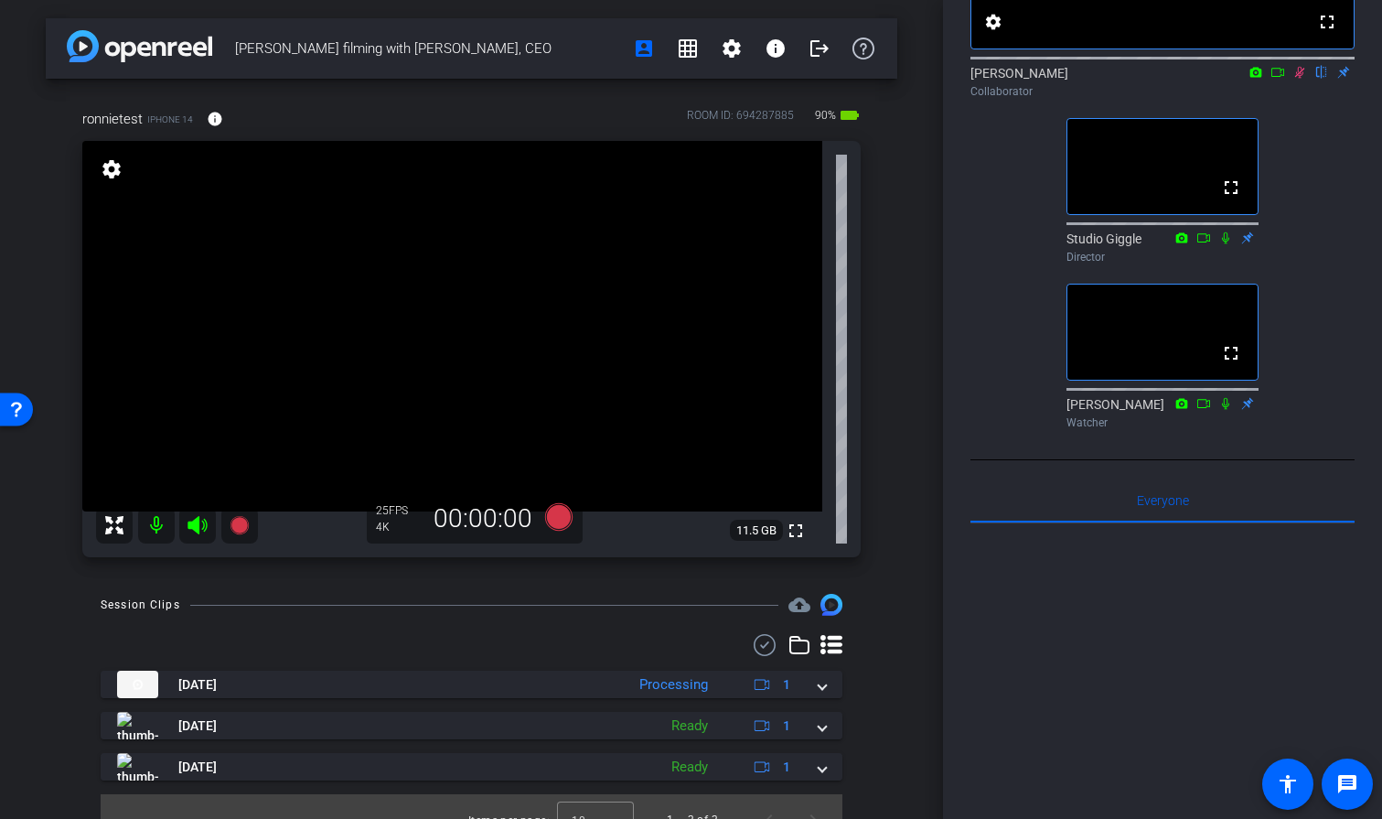
click at [1013, 605] on div at bounding box center [1162, 749] width 384 height 453
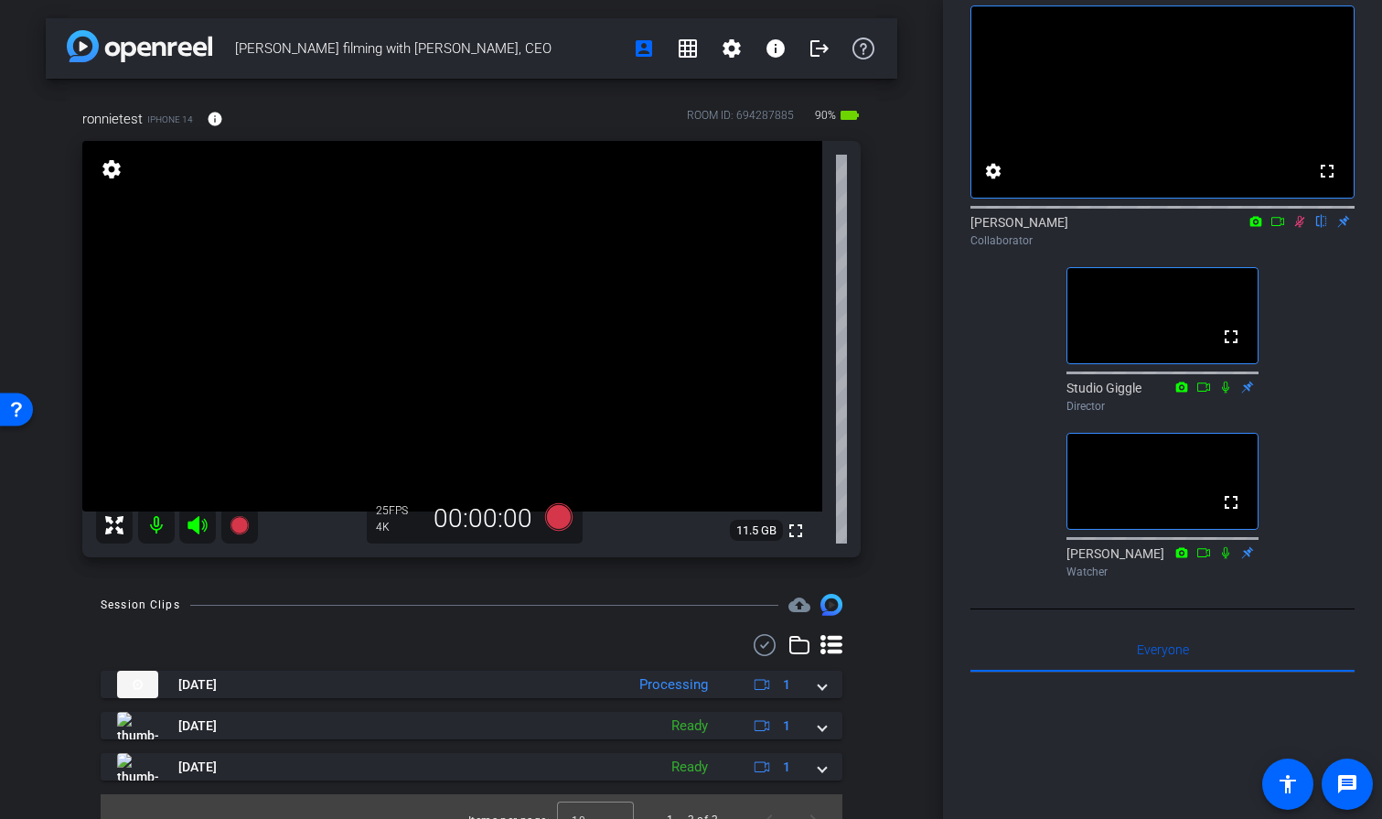
scroll to position [0, 0]
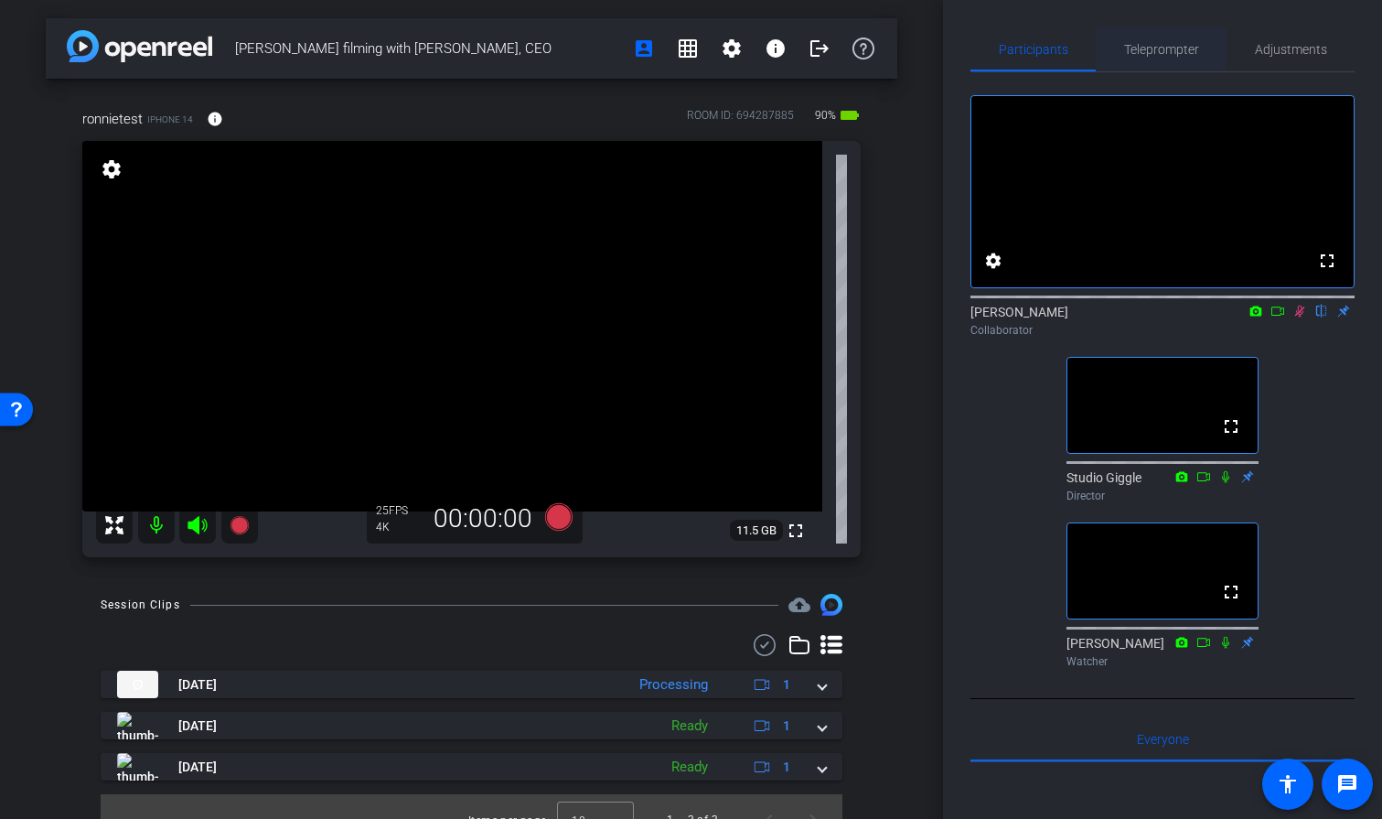
click at [1181, 49] on span "Teleprompter" at bounding box center [1161, 49] width 75 height 13
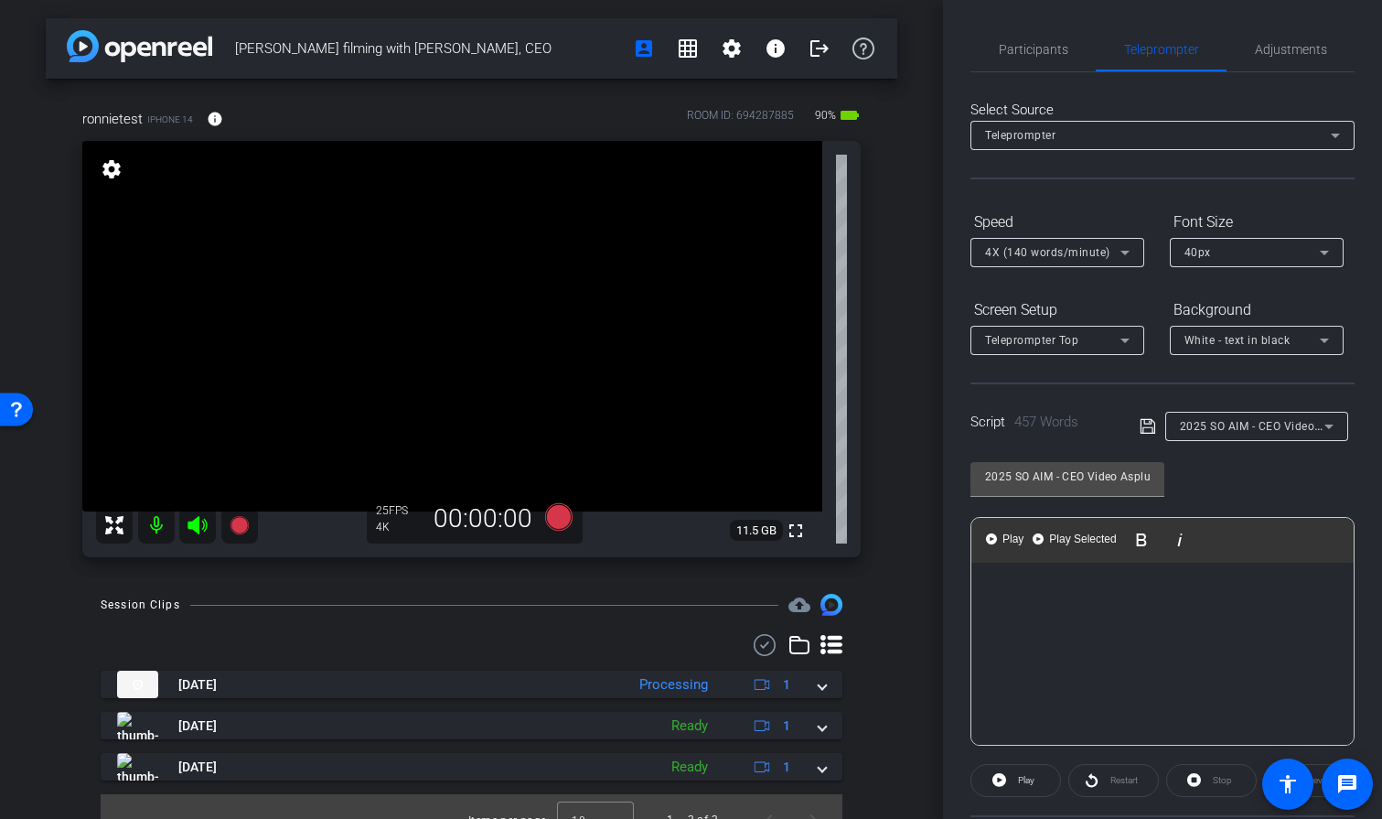
click at [1069, 605] on p at bounding box center [1163, 611] width 346 height 20
click at [1055, 583] on p at bounding box center [1163, 591] width 346 height 20
click at [1047, 48] on span "Participants" at bounding box center [1034, 49] width 70 height 13
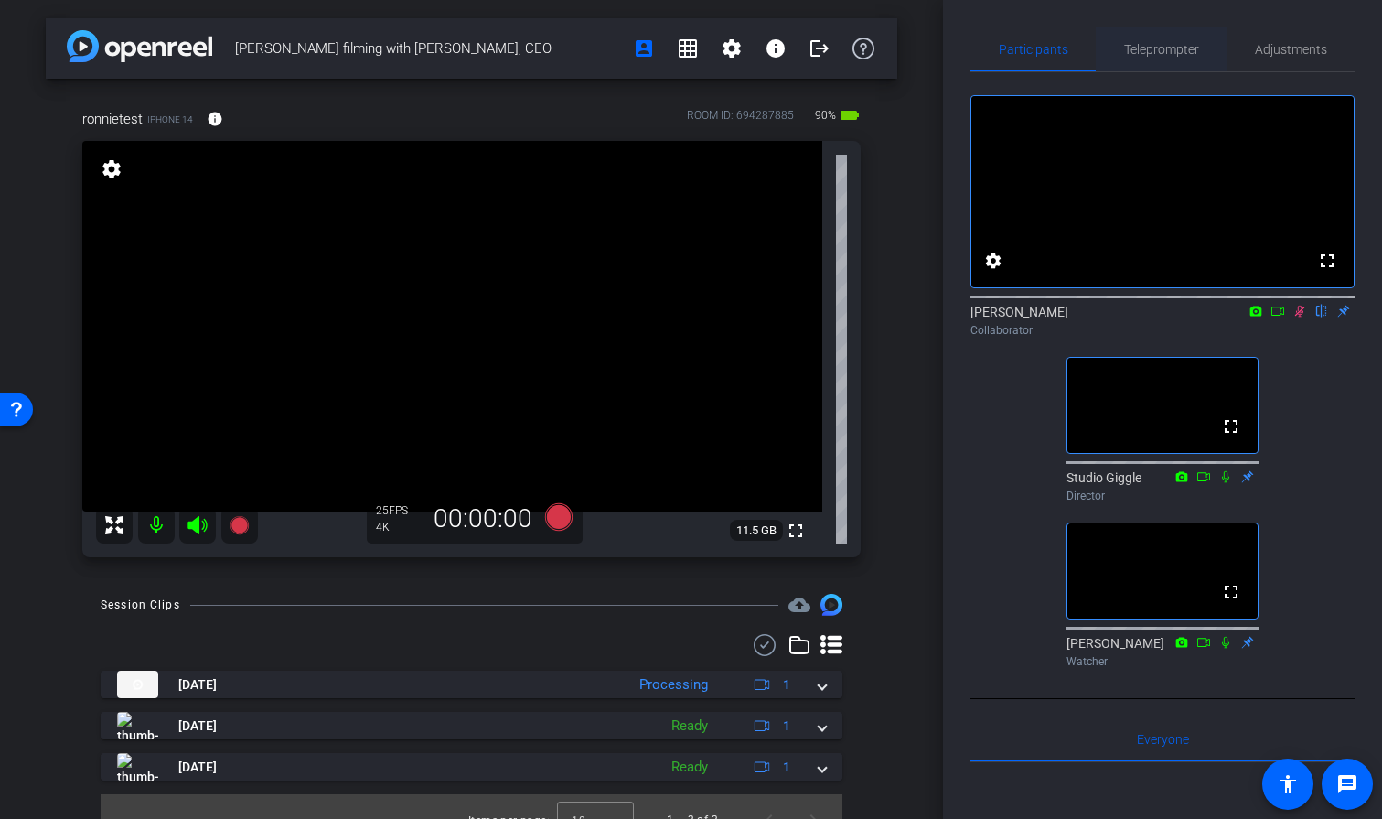
click at [1174, 49] on span "Teleprompter" at bounding box center [1161, 49] width 75 height 13
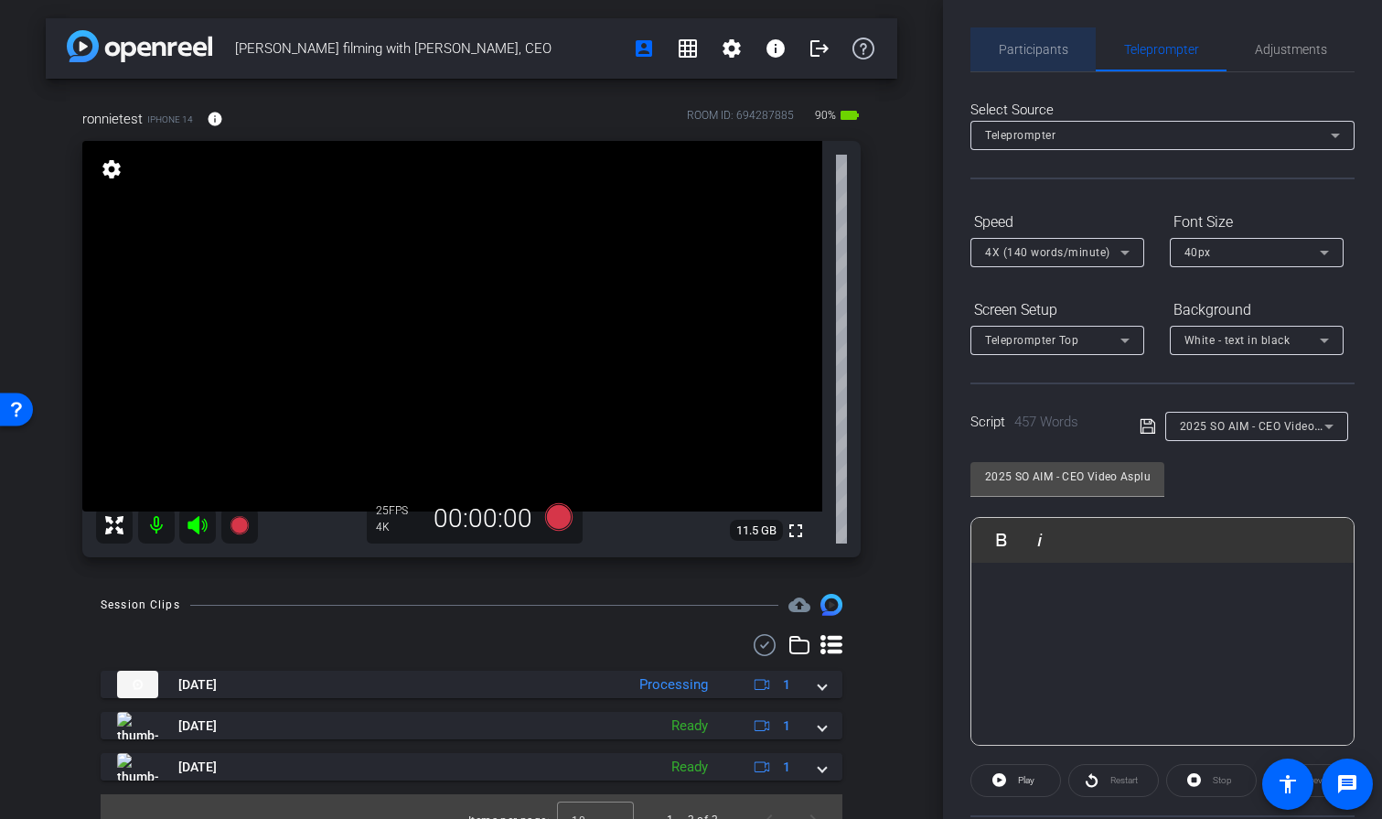
click at [1034, 53] on span "Participants" at bounding box center [1034, 49] width 70 height 13
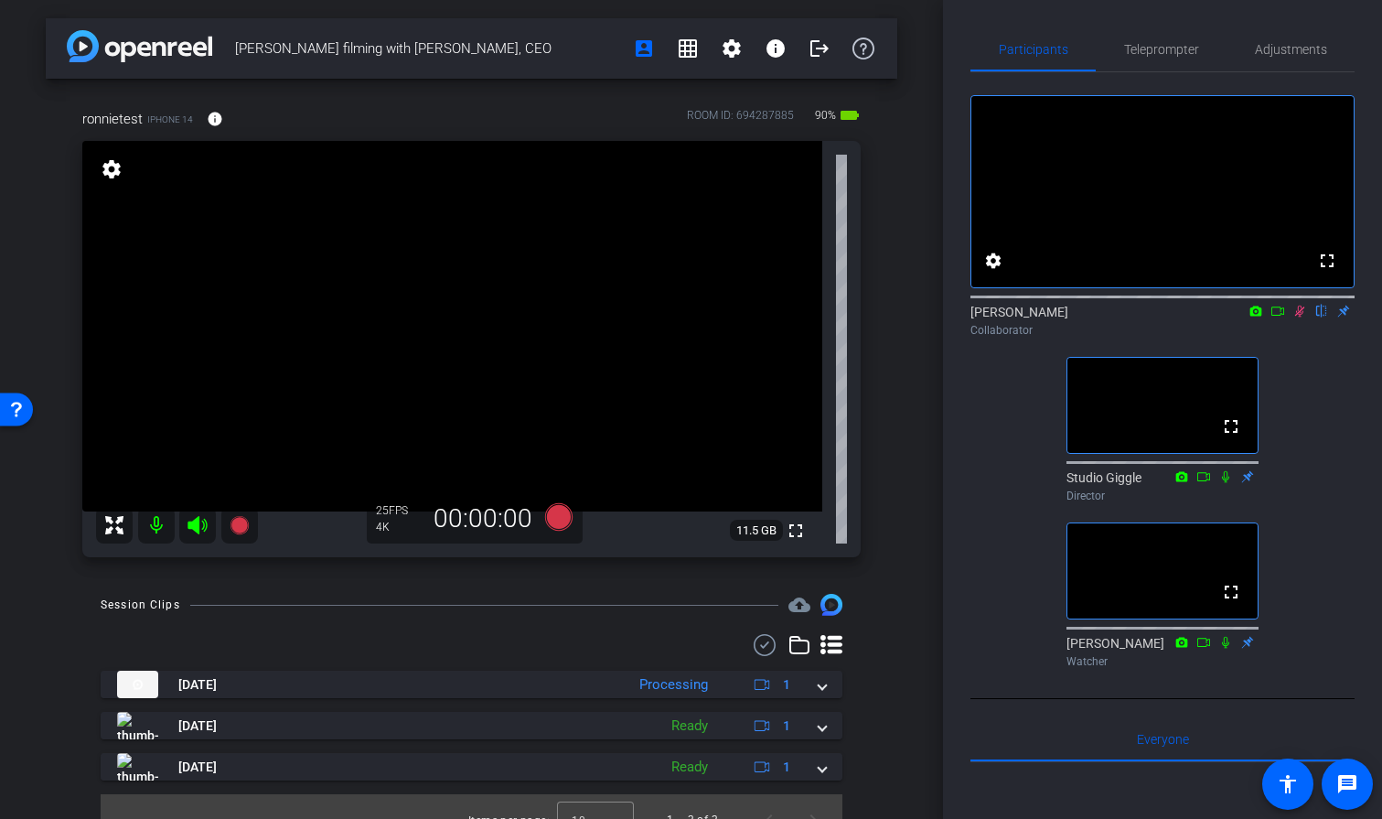
click at [1302, 317] on icon at bounding box center [1299, 311] width 15 height 13
click at [1299, 317] on icon at bounding box center [1299, 311] width 15 height 13
click at [1299, 317] on icon at bounding box center [1300, 311] width 10 height 12
click at [1299, 317] on icon at bounding box center [1299, 311] width 15 height 13
click at [1300, 317] on icon at bounding box center [1299, 311] width 15 height 13
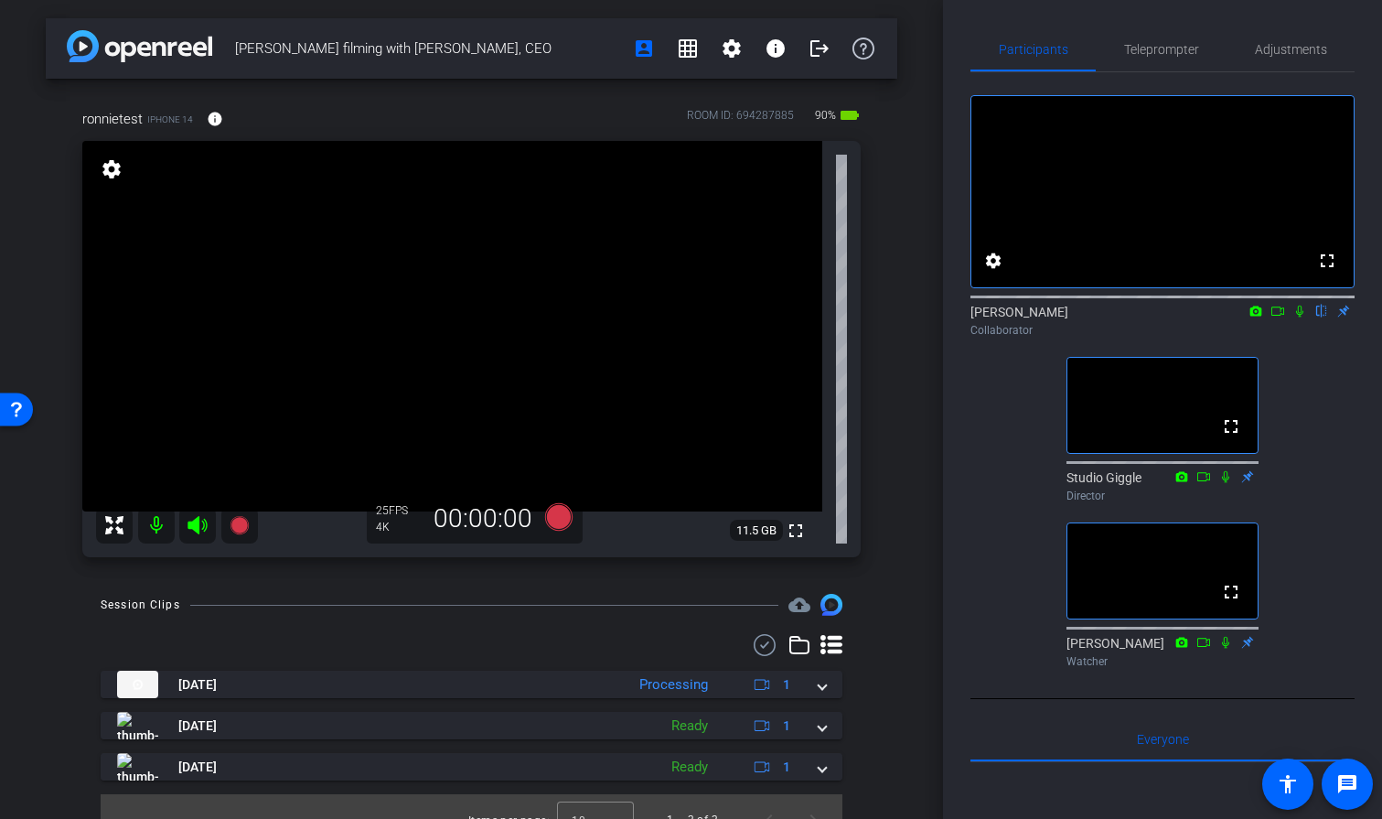
click at [1300, 317] on icon at bounding box center [1299, 311] width 15 height 13
click at [1279, 316] on icon at bounding box center [1277, 310] width 13 height 9
click at [1300, 316] on icon at bounding box center [1299, 310] width 10 height 10
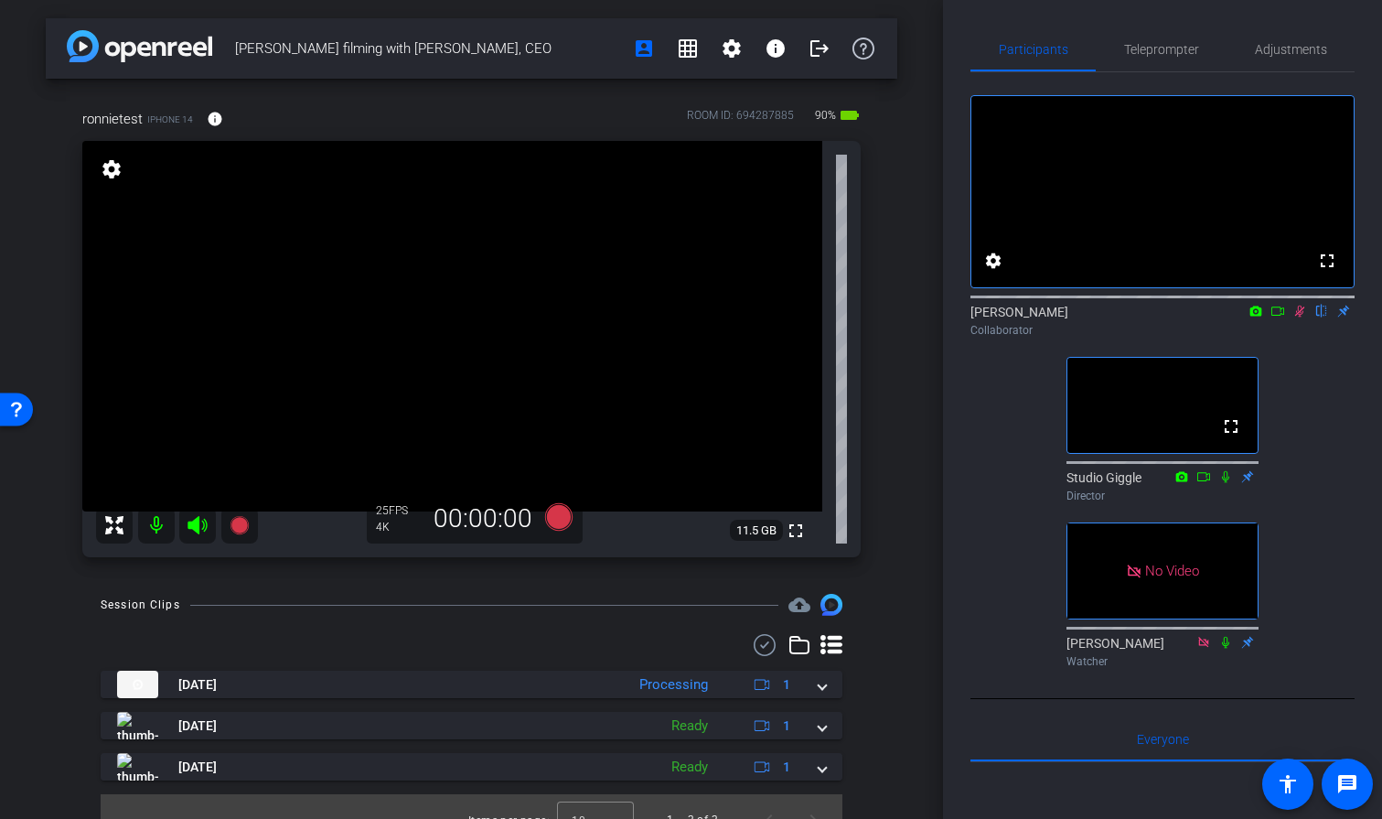
click at [1301, 317] on icon at bounding box center [1299, 311] width 15 height 13
click at [1277, 317] on icon at bounding box center [1277, 311] width 15 height 13
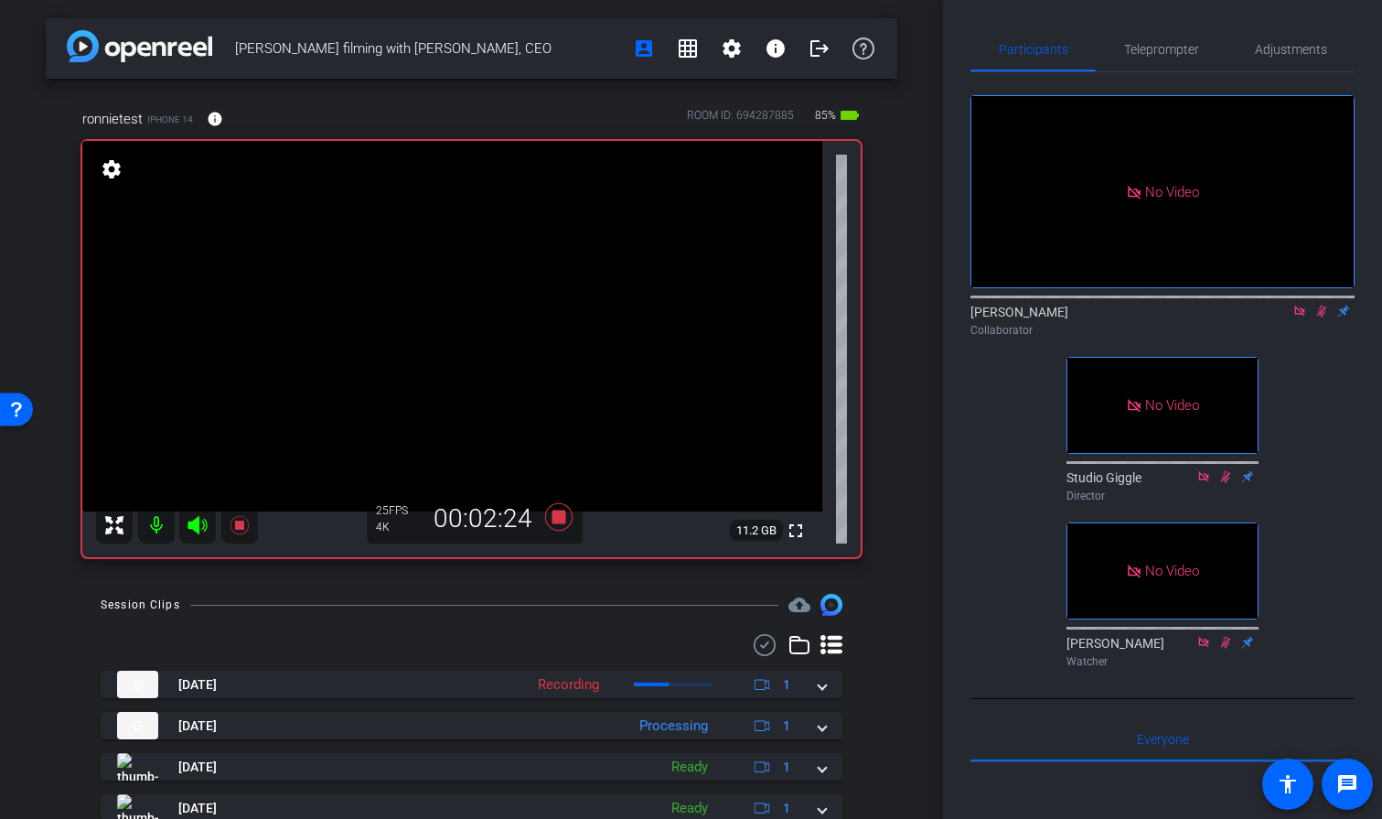
click at [1316, 317] on icon at bounding box center [1321, 311] width 15 height 13
click at [1294, 316] on icon at bounding box center [1299, 310] width 10 height 10
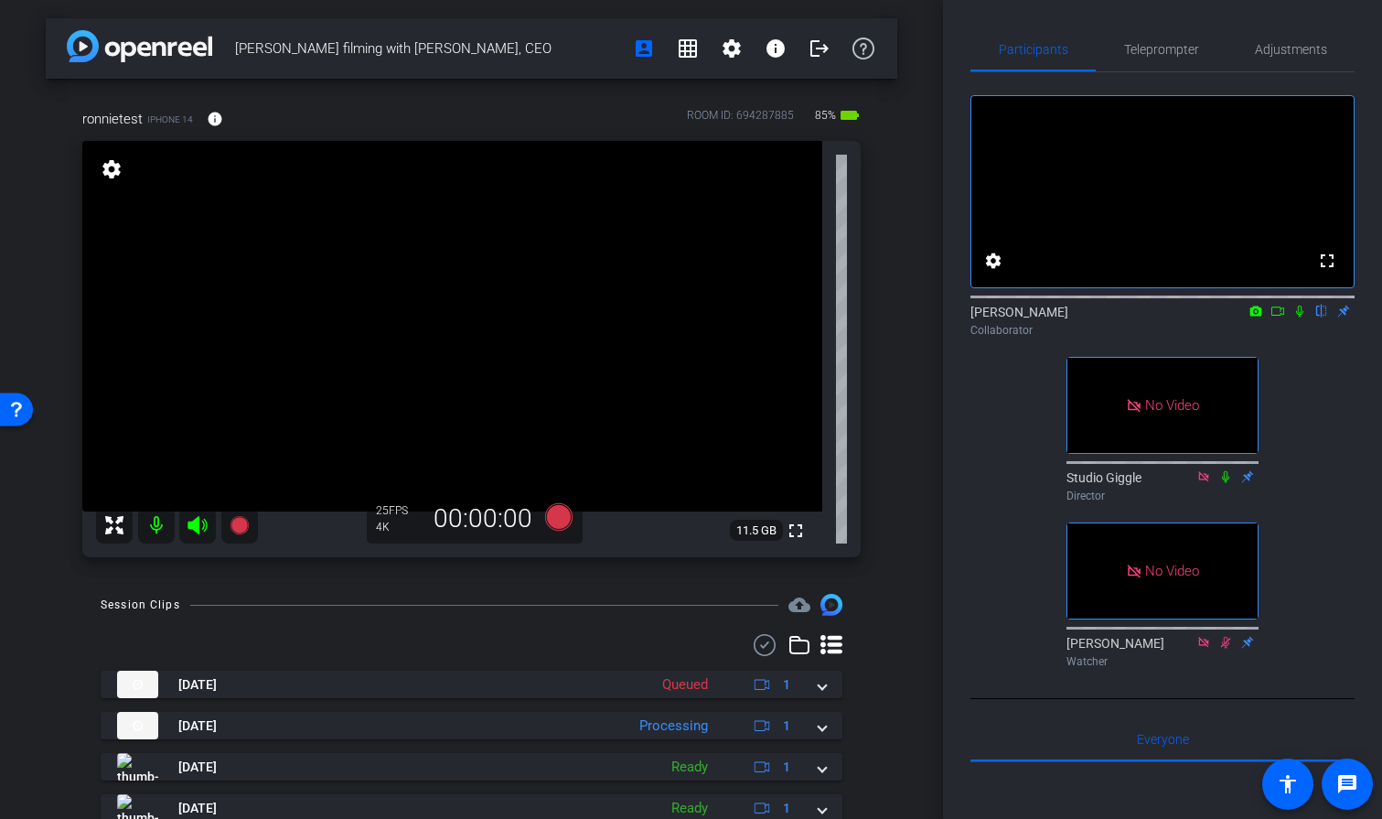
click at [1205, 483] on icon at bounding box center [1203, 476] width 15 height 13
click at [1300, 317] on icon at bounding box center [1299, 311] width 15 height 13
click at [1298, 317] on icon at bounding box center [1300, 311] width 10 height 12
click at [1300, 317] on icon at bounding box center [1299, 311] width 15 height 13
click at [1281, 316] on icon at bounding box center [1277, 310] width 13 height 9
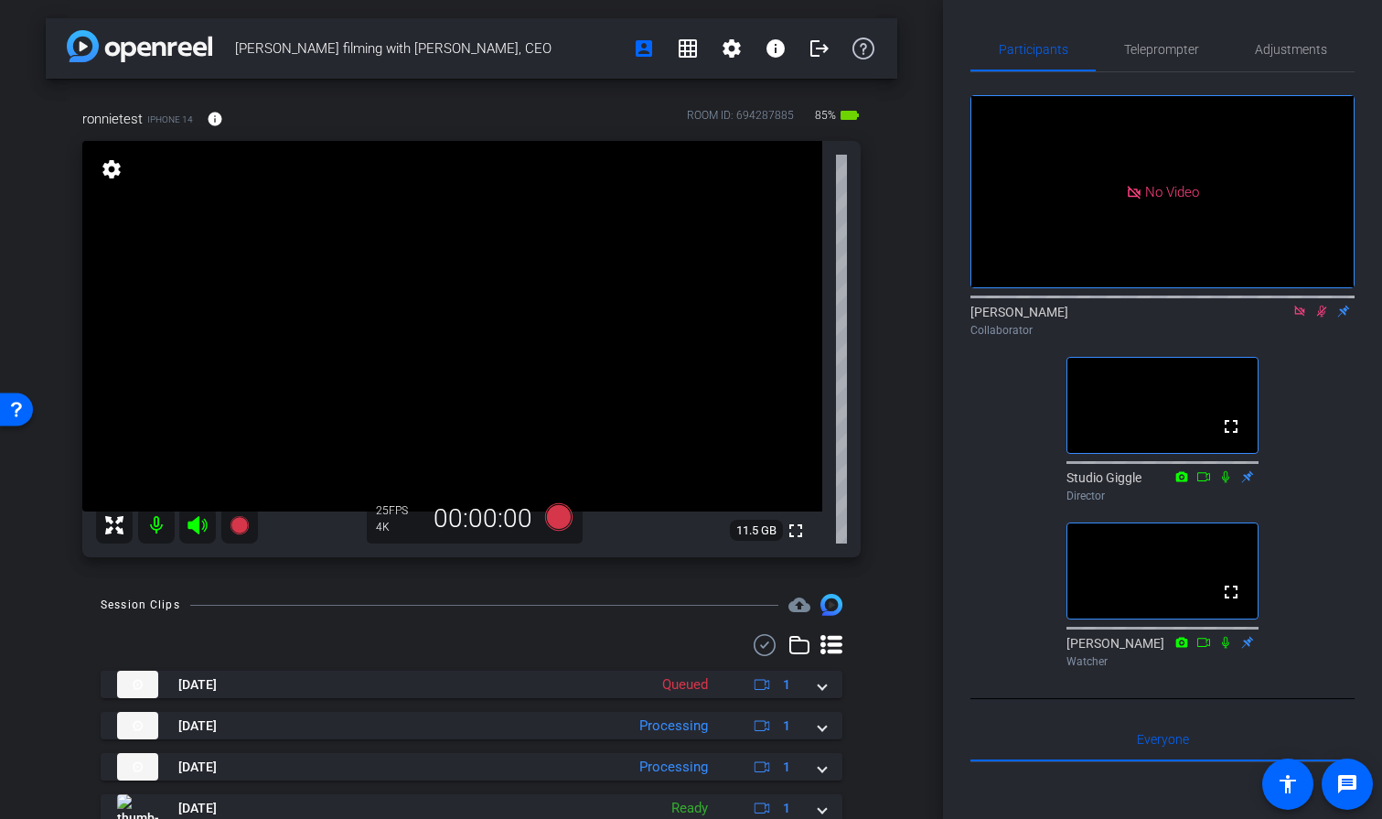
click at [1302, 317] on icon at bounding box center [1299, 311] width 15 height 13
click at [1299, 317] on icon at bounding box center [1299, 311] width 15 height 13
click at [1300, 317] on icon at bounding box center [1299, 311] width 15 height 13
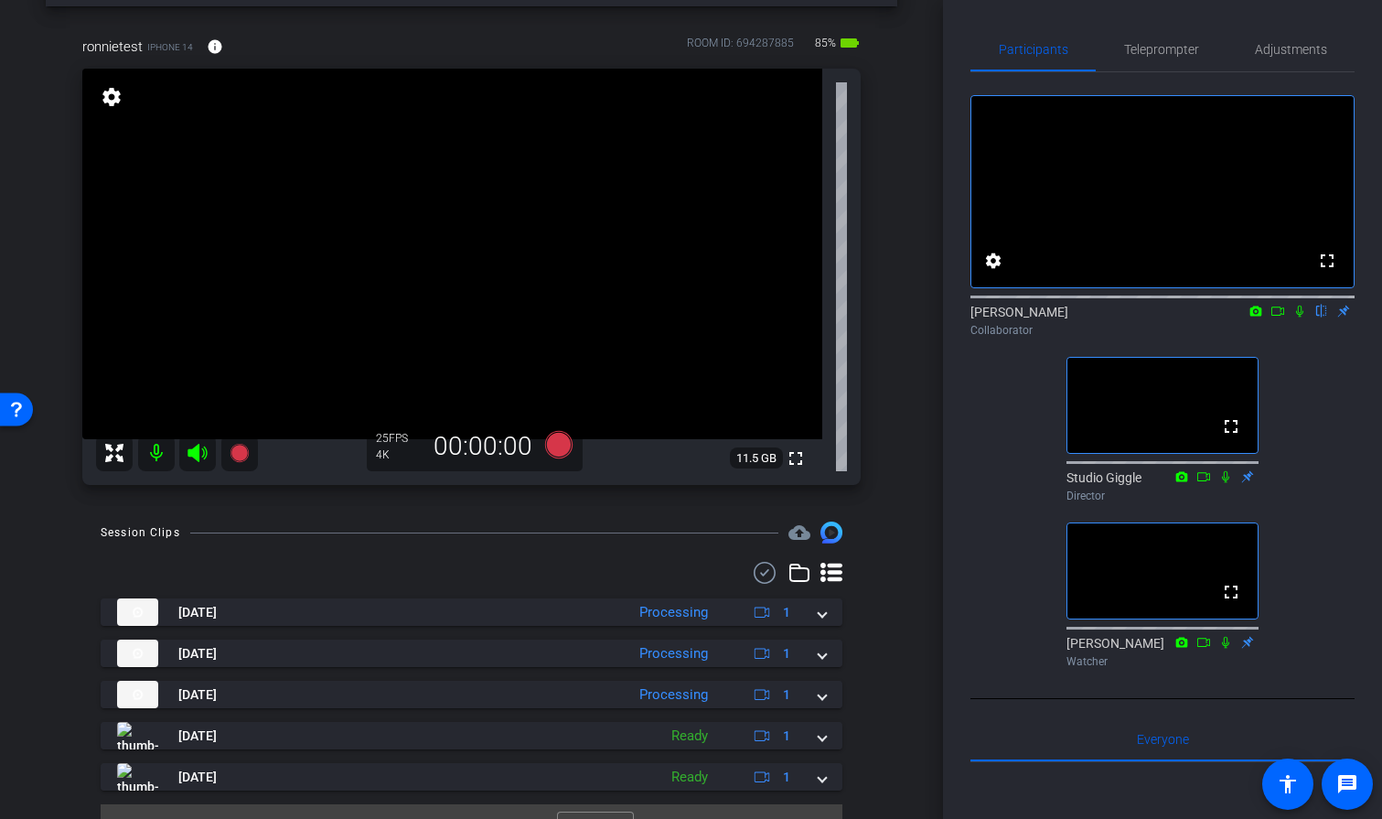
scroll to position [109, 0]
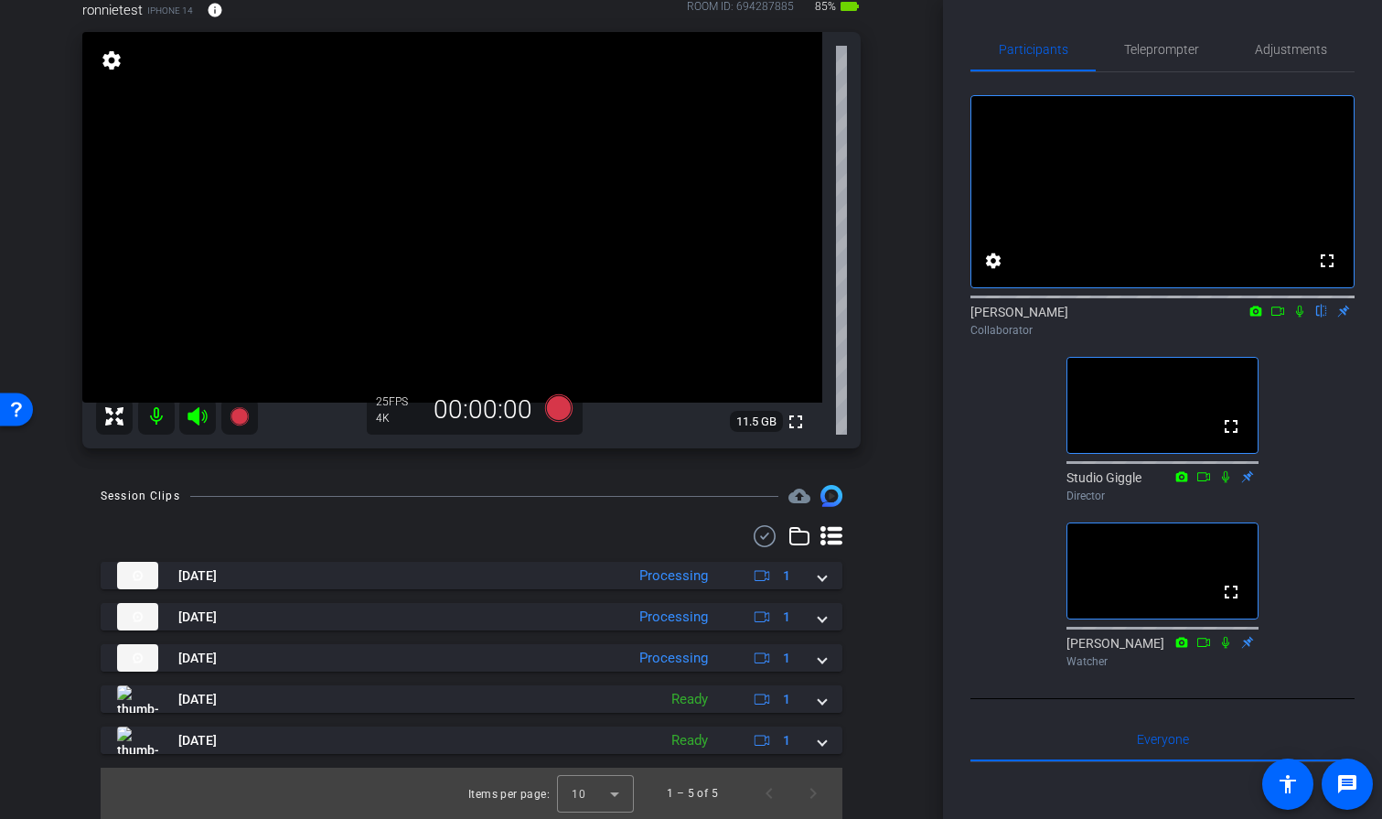
click at [1297, 317] on icon at bounding box center [1299, 311] width 7 height 12
click at [1297, 317] on icon at bounding box center [1300, 311] width 10 height 12
